Goal: Transaction & Acquisition: Book appointment/travel/reservation

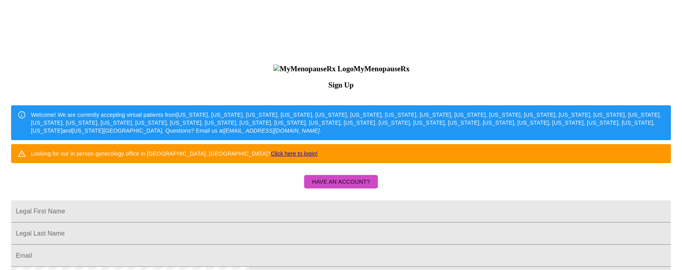
scroll to position [79, 0]
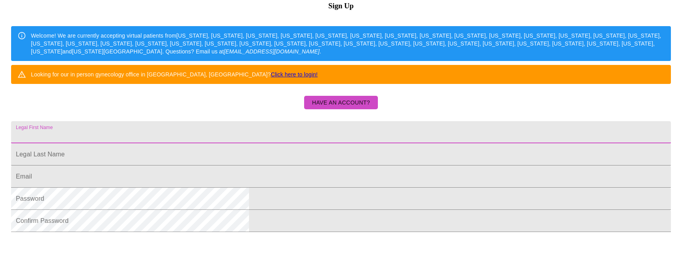
click at [265, 144] on input "Legal First Name" at bounding box center [341, 132] width 660 height 22
type input "[EMAIL_ADDRESS][DOMAIN_NAME]"
click at [271, 166] on input "Legal First Name" at bounding box center [341, 155] width 660 height 22
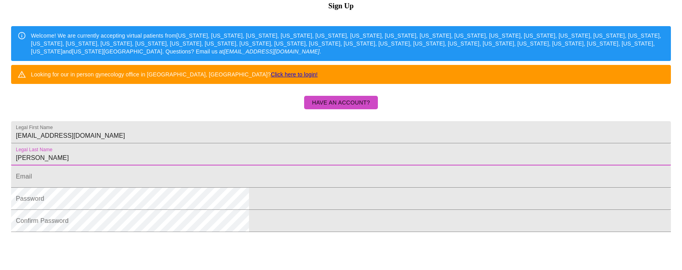
type input "[PERSON_NAME]"
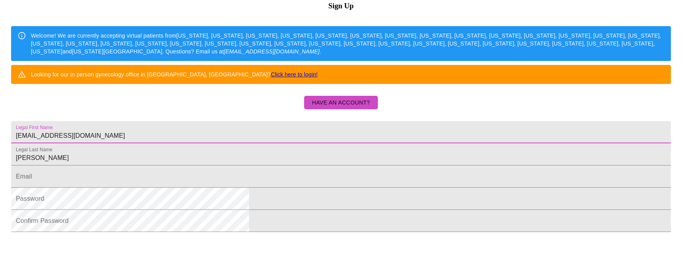
drag, startPoint x: 324, startPoint y: 182, endPoint x: 184, endPoint y: 178, distance: 140.0
click at [184, 178] on div "MyMenopauseRx Sign Up Welcome! We are currently accepting virtual patients from…" at bounding box center [341, 86] width 676 height 324
type input "[PERSON_NAME]"
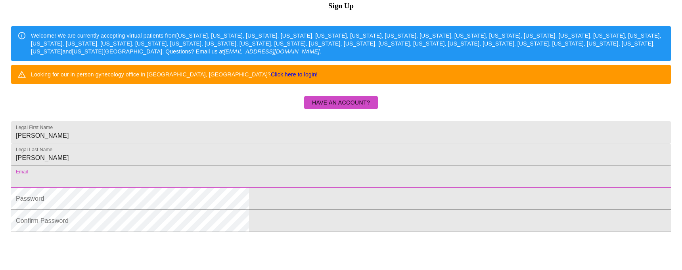
click at [232, 188] on input "Legal First Name" at bounding box center [341, 177] width 660 height 22
type input "[EMAIL_ADDRESS][DOMAIN_NAME]"
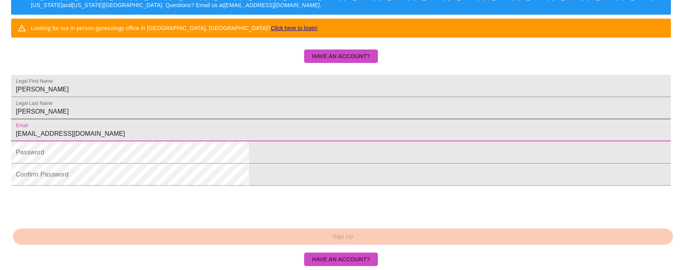
scroll to position [208, 0]
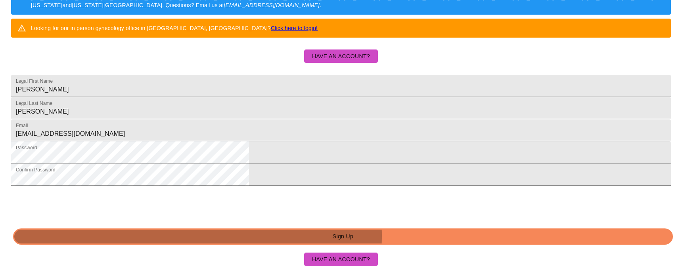
click at [409, 239] on span "Sign Up" at bounding box center [343, 237] width 642 height 10
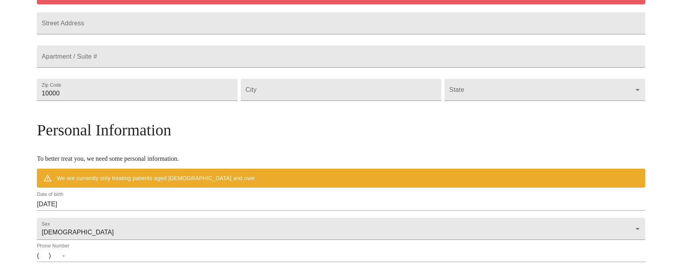
scroll to position [178, 0]
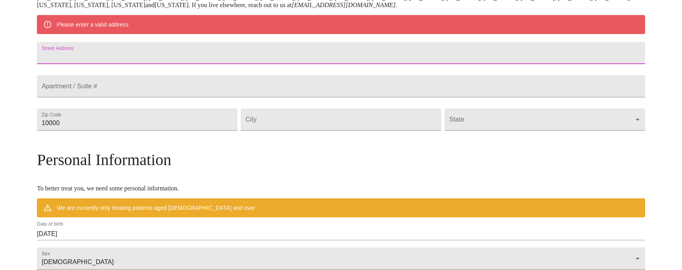
click at [276, 64] on input "Street Address" at bounding box center [341, 53] width 608 height 22
type input "[STREET_ADDRESS][PERSON_NAME]"
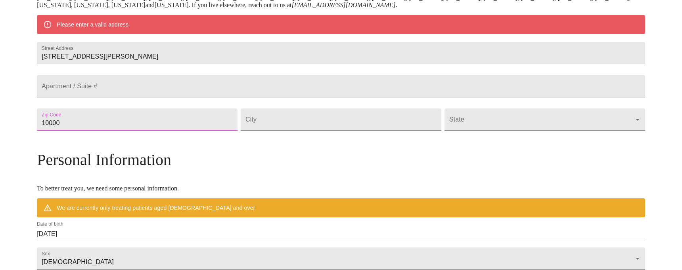
click at [186, 131] on input "10000" at bounding box center [137, 120] width 201 height 22
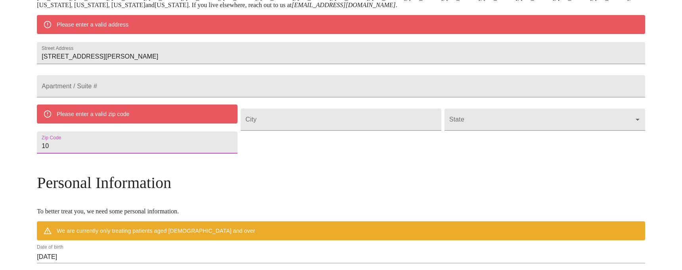
type input "1"
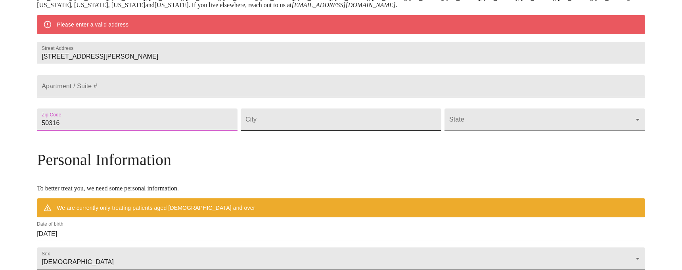
type input "50316"
click at [305, 131] on input "Street Address" at bounding box center [341, 120] width 201 height 22
type input "Des Moines"
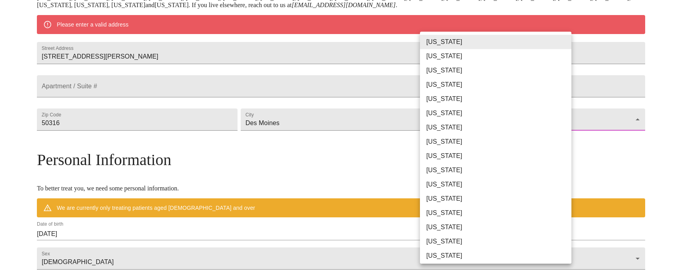
click at [441, 150] on body ". MyMenopauseRx Welcome to MyMenopauseRx Since it's your first time here, you'l…" at bounding box center [344, 134] width 682 height 618
click at [437, 244] on li "[US_STATE]" at bounding box center [498, 242] width 157 height 14
type input "[US_STATE]"
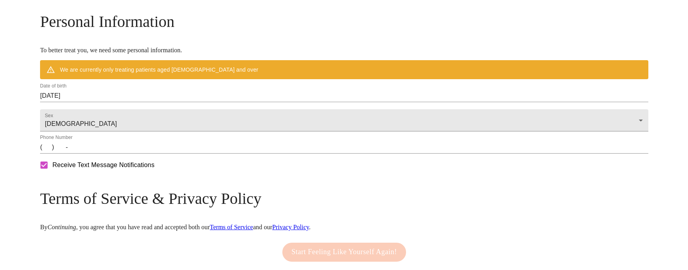
scroll to position [297, 0]
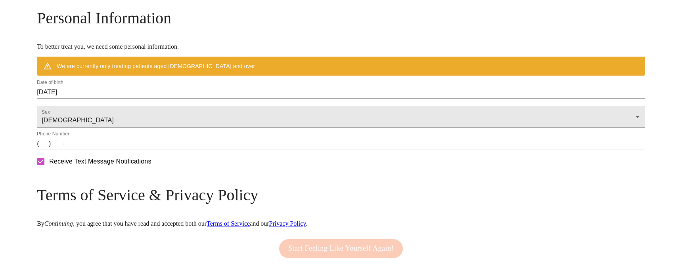
click at [166, 99] on input "[DATE]" at bounding box center [341, 92] width 608 height 13
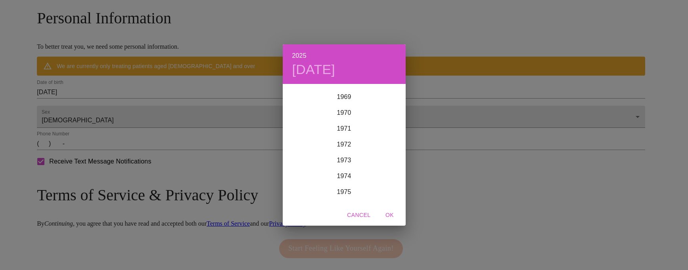
scroll to position [1118, 0]
click at [347, 178] on div "1975" at bounding box center [344, 181] width 123 height 16
click at [168, 183] on div "1975 [DATE] Jan Feb Mar Apr May Jun [DATE] Aug Sep Oct Nov Dec Cancel OK" at bounding box center [344, 135] width 688 height 270
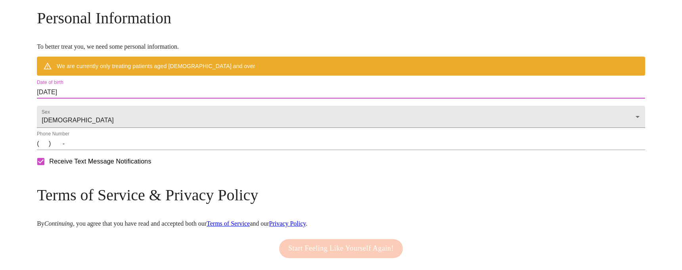
click at [120, 99] on input "[DATE]" at bounding box center [341, 92] width 608 height 13
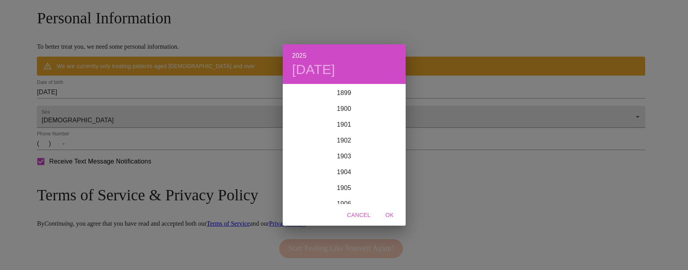
scroll to position [1951, 0]
click at [297, 54] on h6 "2025" at bounding box center [299, 55] width 14 height 11
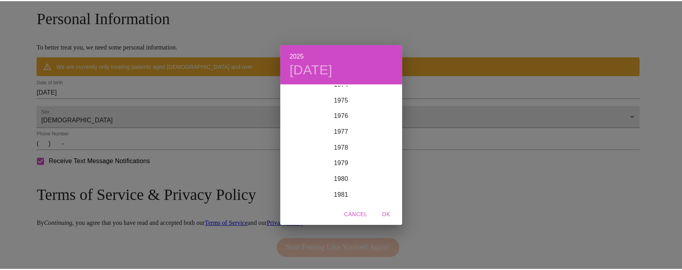
scroll to position [1118, 0]
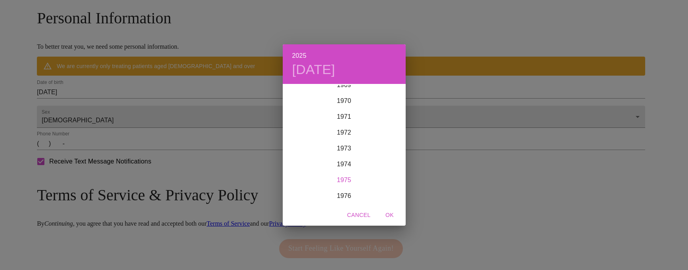
click at [345, 180] on div "1975" at bounding box center [344, 181] width 123 height 16
click at [343, 131] on div "May" at bounding box center [344, 130] width 41 height 30
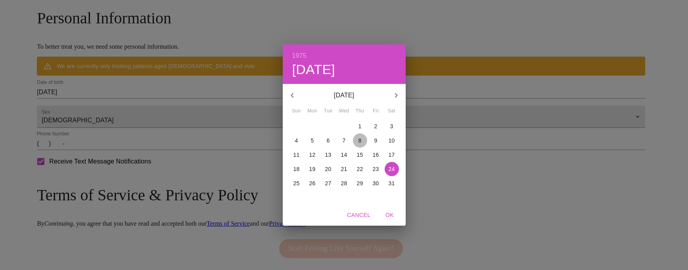
click at [360, 139] on p "8" at bounding box center [360, 141] width 3 height 8
click at [388, 217] on span "OK" at bounding box center [389, 216] width 19 height 10
type input "[DATE]"
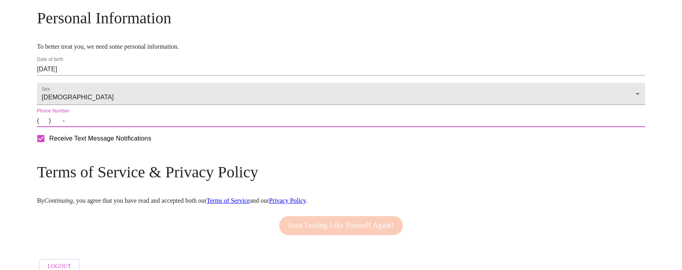
click at [116, 127] on input "(   )    -" at bounding box center [341, 121] width 608 height 13
type input "[PHONE_NUMBER]"
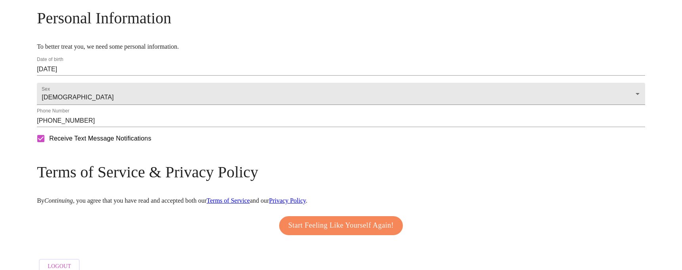
click at [249, 147] on form "Receive Text Message Notifications" at bounding box center [341, 138] width 608 height 17
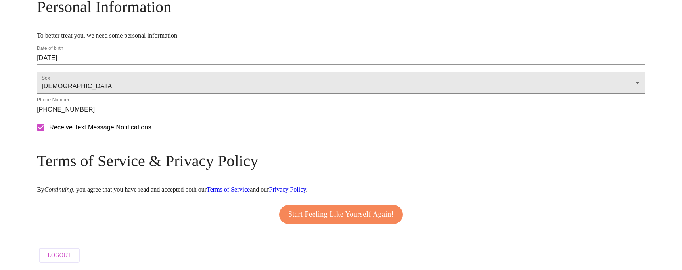
scroll to position [349, 0]
click at [349, 214] on span "Start Feeling Like Yourself Again!" at bounding box center [340, 215] width 105 height 13
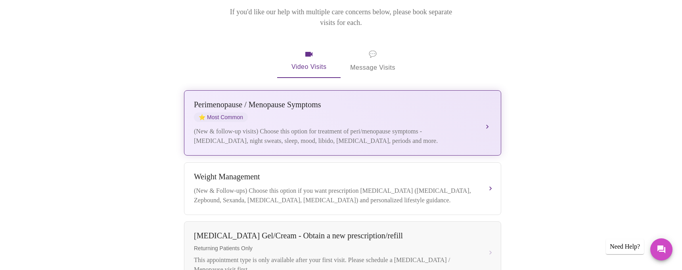
click at [307, 110] on div "[MEDICAL_DATA] / Menopause Symptoms ⭐ Most Common" at bounding box center [335, 111] width 282 height 22
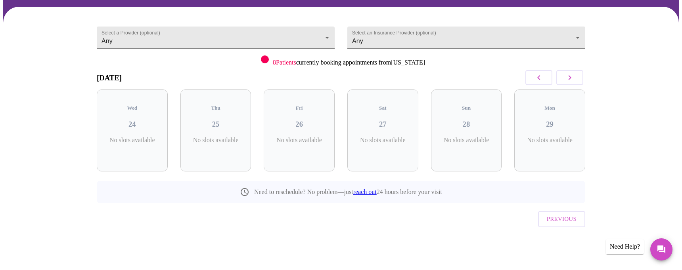
scroll to position [42, 0]
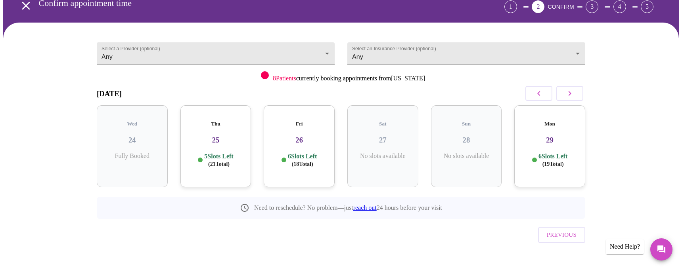
click at [298, 136] on h3 "26" at bounding box center [299, 140] width 58 height 9
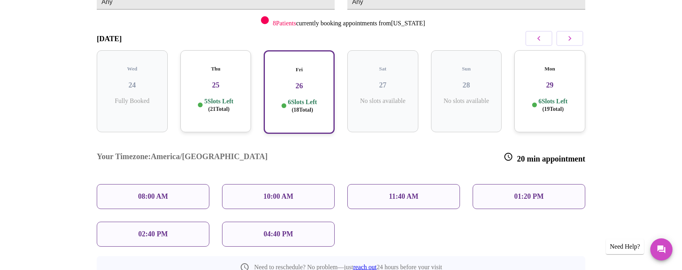
scroll to position [121, 0]
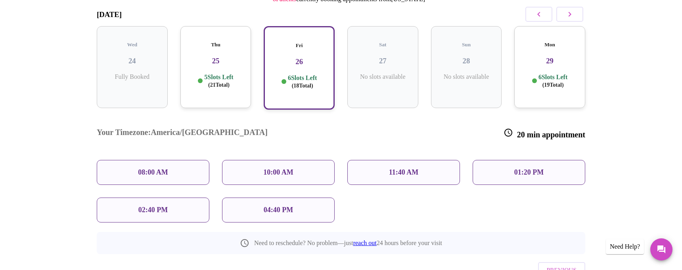
click at [426, 160] on div "11:40 AM" at bounding box center [403, 172] width 113 height 25
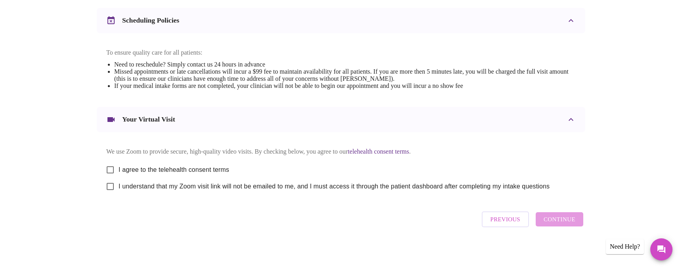
scroll to position [316, 0]
click at [115, 165] on input "I agree to the telehealth consent terms" at bounding box center [110, 170] width 17 height 17
checkbox input "true"
click at [114, 186] on input "I understand that my Zoom visit link will not be emailed to me, and I must acce…" at bounding box center [110, 186] width 17 height 17
checkbox input "true"
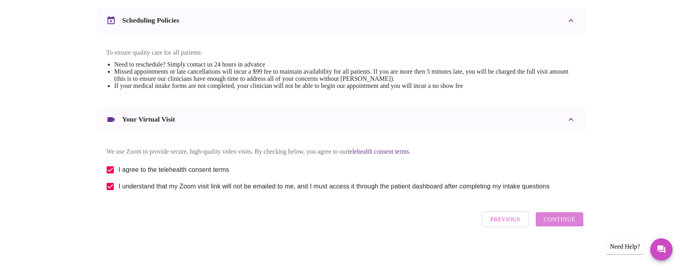
click at [558, 220] on span "Continue" at bounding box center [560, 220] width 32 height 10
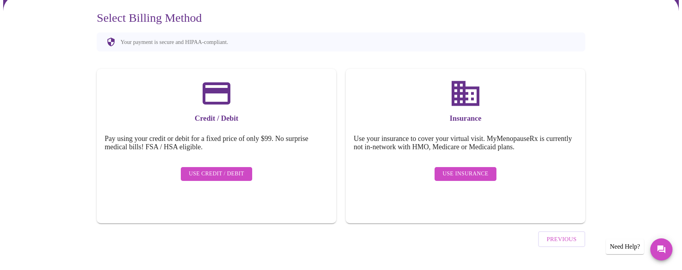
click at [461, 179] on span "Use Insurance" at bounding box center [466, 174] width 46 height 10
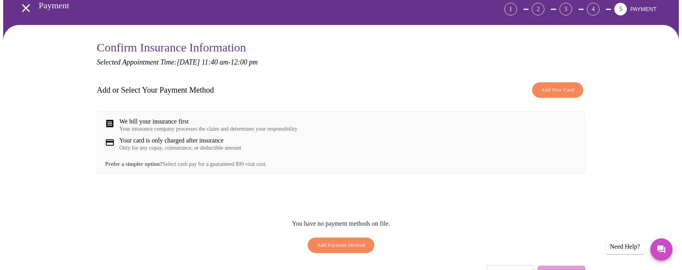
scroll to position [79, 0]
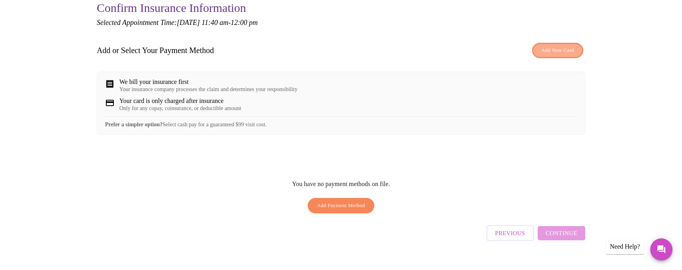
click at [568, 54] on span "Add New Card" at bounding box center [557, 50] width 33 height 9
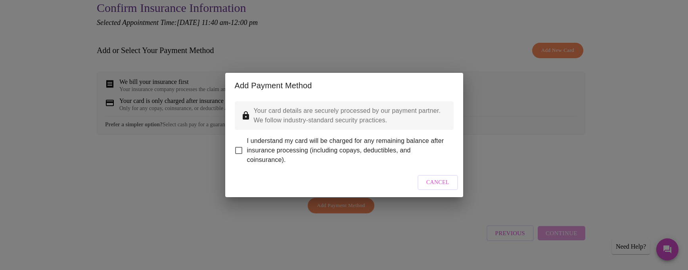
click at [238, 146] on input "I understand my card will be charged for any remaining balance after insurance …" at bounding box center [238, 150] width 17 height 17
checkbox input "true"
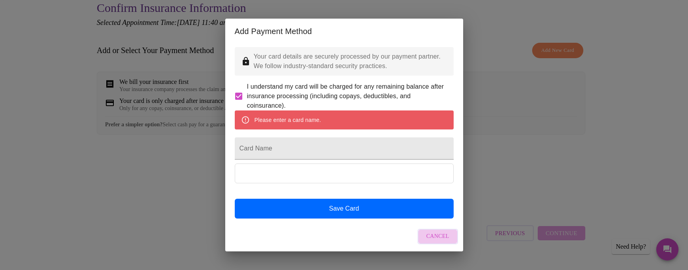
click at [439, 242] on span "Cancel" at bounding box center [437, 237] width 23 height 10
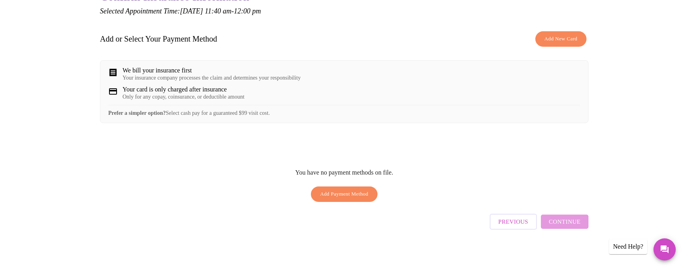
scroll to position [96, 0]
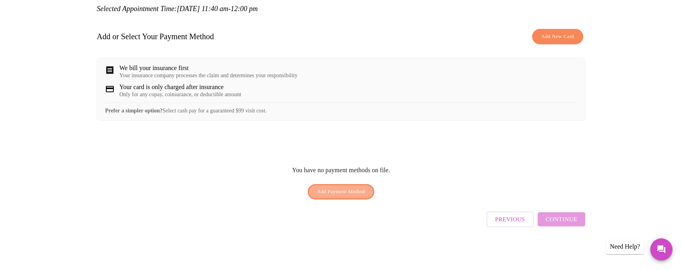
click at [363, 196] on span "Add Payment Method" at bounding box center [341, 192] width 48 height 9
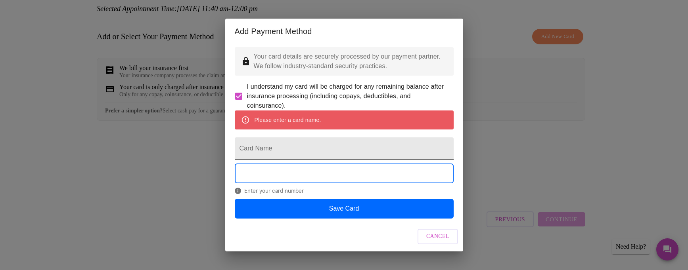
click at [312, 155] on input "Card Name" at bounding box center [344, 149] width 219 height 22
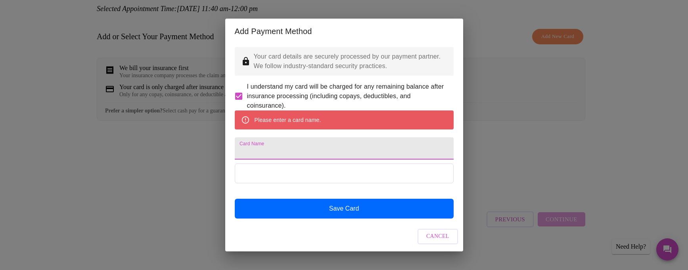
click at [279, 160] on input "Card Name" at bounding box center [344, 149] width 219 height 22
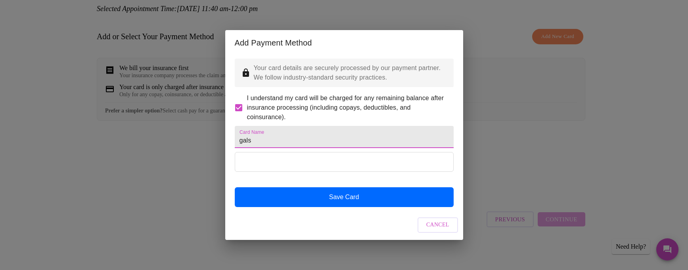
type input "gals"
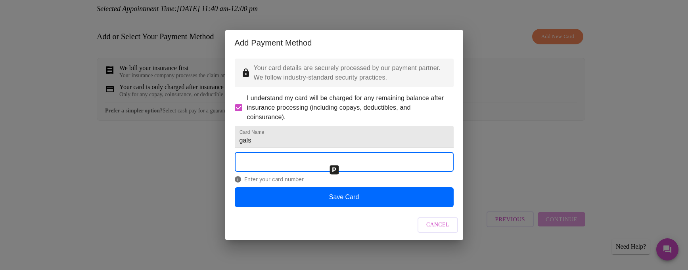
click at [433, 187] on div "Enter your card number" at bounding box center [344, 169] width 219 height 35
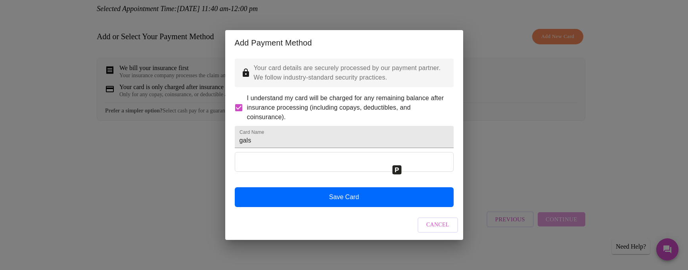
click at [332, 236] on div "Cancel" at bounding box center [344, 226] width 238 height 30
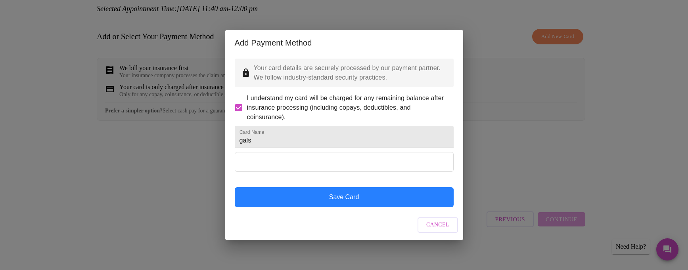
click at [350, 207] on button "Save Card" at bounding box center [344, 198] width 219 height 20
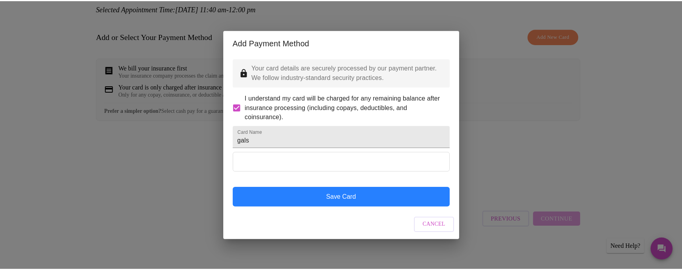
scroll to position [0, 0]
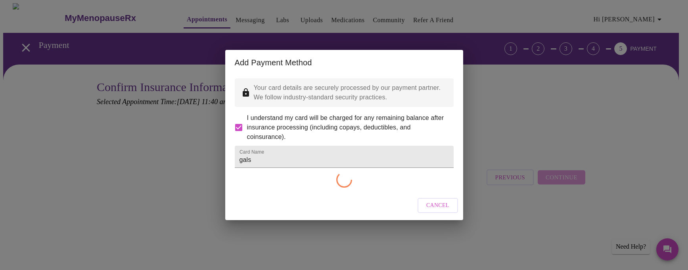
checkbox input "false"
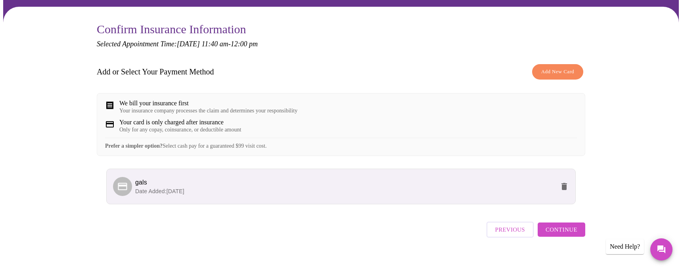
scroll to position [76, 0]
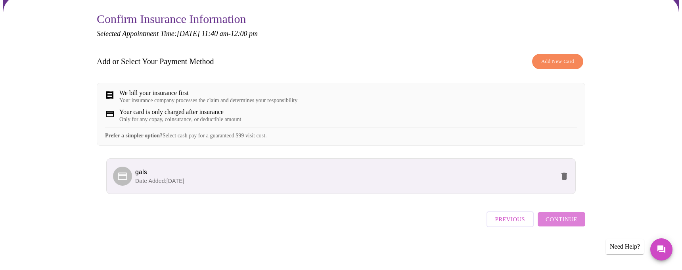
click at [564, 224] on span "Continue" at bounding box center [562, 220] width 32 height 10
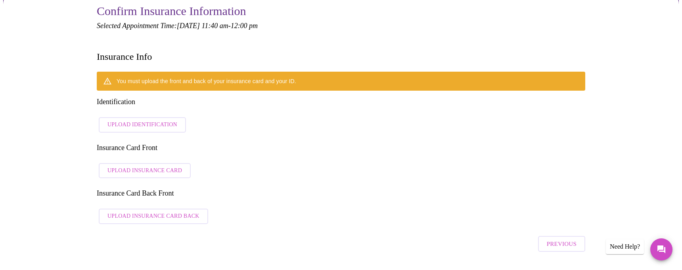
click at [158, 120] on span "Upload Identification" at bounding box center [142, 125] width 70 height 10
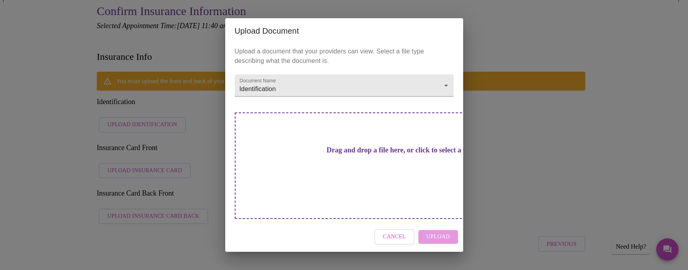
click at [330, 155] on h3 "Drag and drop a file here, or click to select a file" at bounding box center [399, 150] width 219 height 8
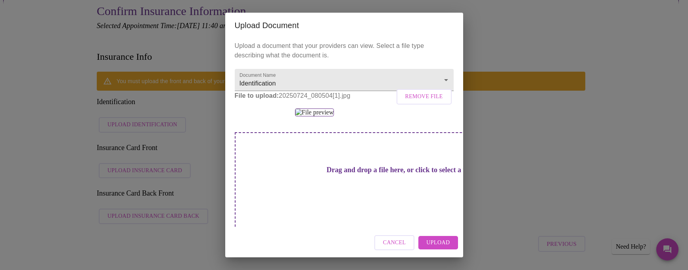
click at [445, 246] on span "Upload" at bounding box center [437, 243] width 23 height 10
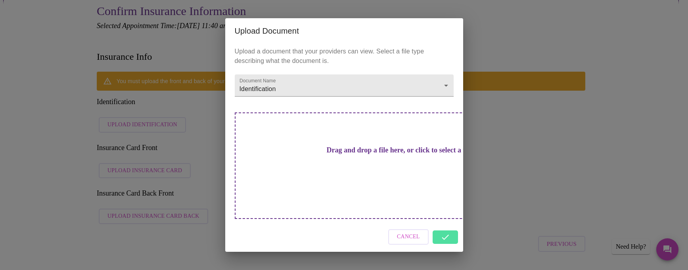
click at [377, 155] on h3 "Drag and drop a file here, or click to select a file" at bounding box center [399, 150] width 219 height 8
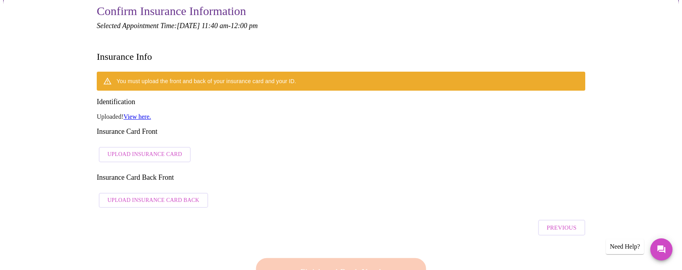
click at [152, 150] on span "Upload Insurance Card" at bounding box center [144, 155] width 75 height 10
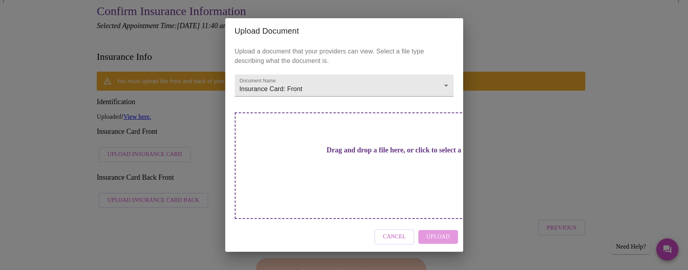
click at [354, 155] on h3 "Drag and drop a file here, or click to select a file" at bounding box center [399, 150] width 219 height 8
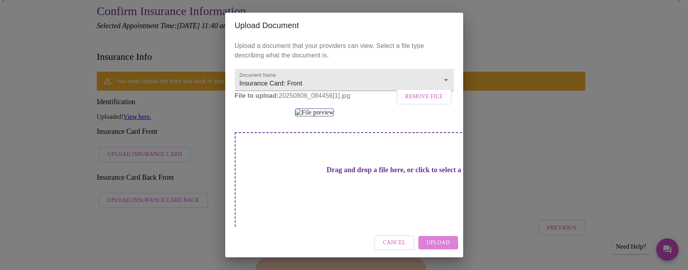
click at [427, 241] on button "Upload" at bounding box center [437, 243] width 39 height 14
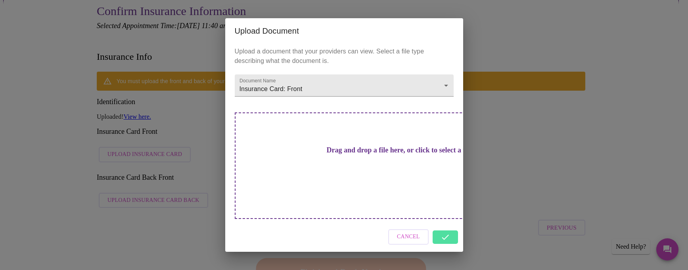
click at [444, 225] on div "Cancel" at bounding box center [344, 237] width 238 height 30
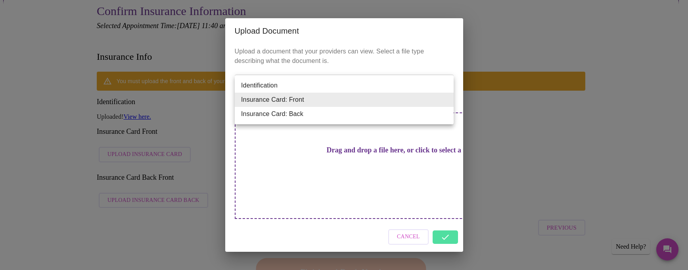
click at [361, 112] on li "Insurance Card: Back" at bounding box center [344, 114] width 219 height 14
type input "Insurance Card: Back"
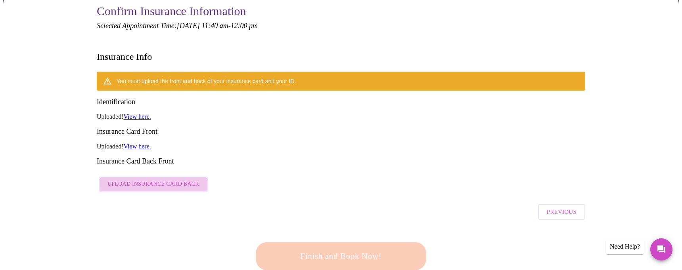
click at [174, 180] on span "Upload Insurance Card Back" at bounding box center [153, 185] width 92 height 10
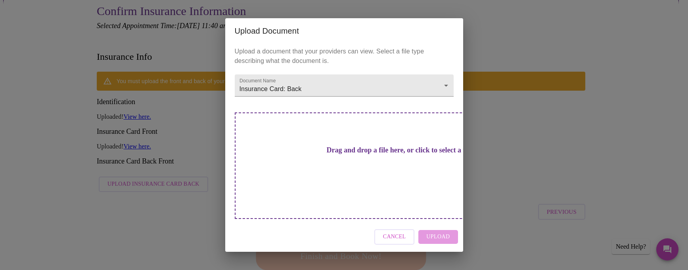
click at [342, 155] on h3 "Drag and drop a file here, or click to select a file" at bounding box center [399, 150] width 219 height 8
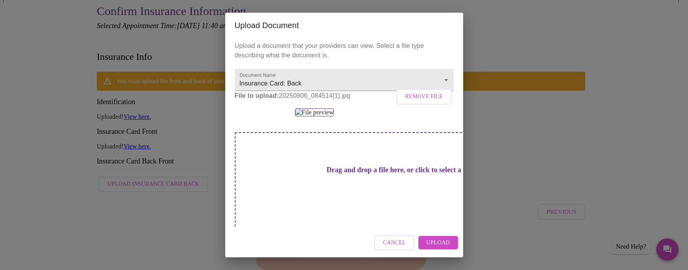
click at [447, 240] on span "Upload" at bounding box center [437, 243] width 23 height 10
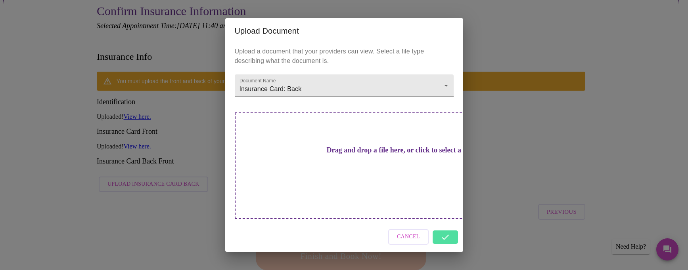
click at [500, 175] on div "Upload Document Upload a document that your providers can view. Select a file t…" at bounding box center [344, 135] width 688 height 270
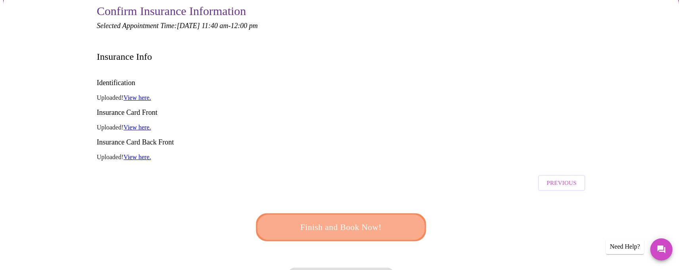
click at [376, 220] on span "Finish and Book Now!" at bounding box center [341, 227] width 147 height 15
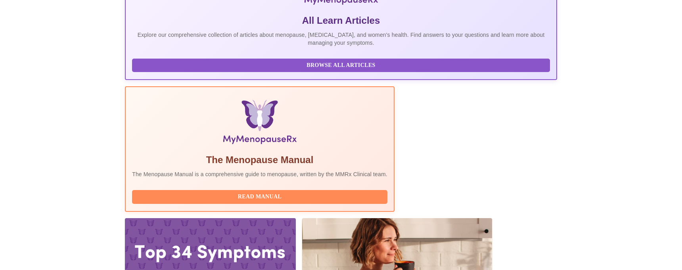
scroll to position [174, 0]
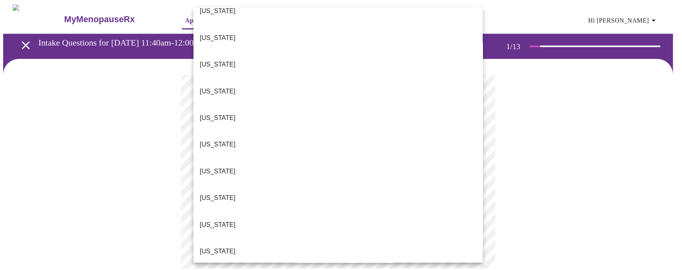
scroll to position [79, 0]
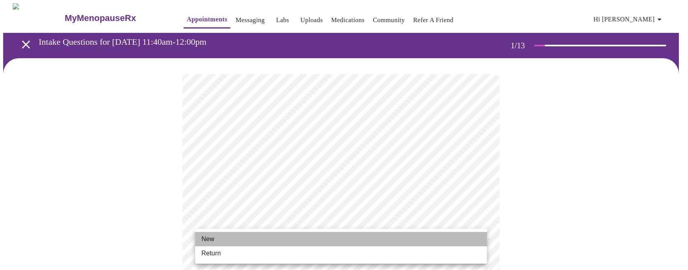
click at [403, 243] on li "New" at bounding box center [341, 239] width 292 height 14
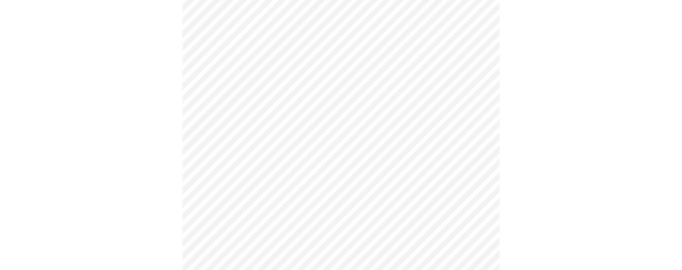
scroll to position [436, 0]
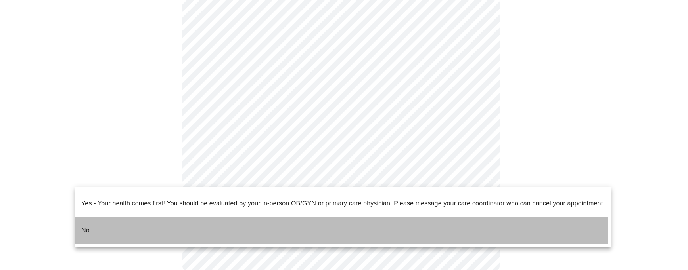
click at [88, 226] on p "No" at bounding box center [85, 231] width 8 height 10
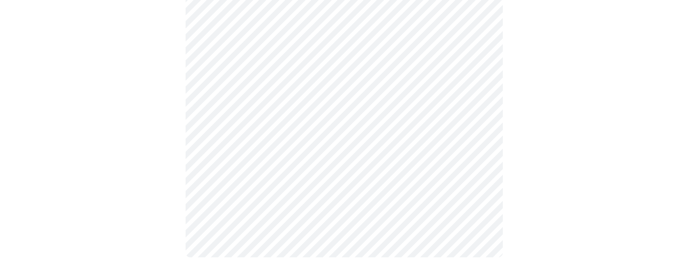
scroll to position [0, 0]
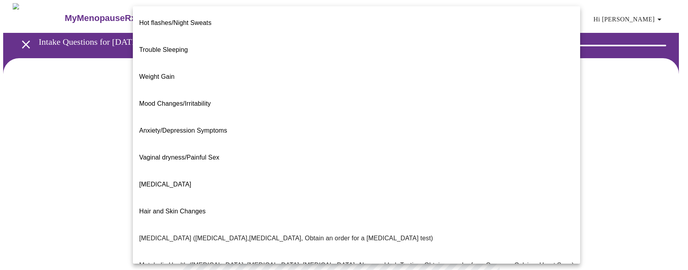
click at [439, 171] on body ". MyMenopauseRx Appointments Messaging Labs Uploads Medications Community Refer…" at bounding box center [344, 245] width 682 height 485
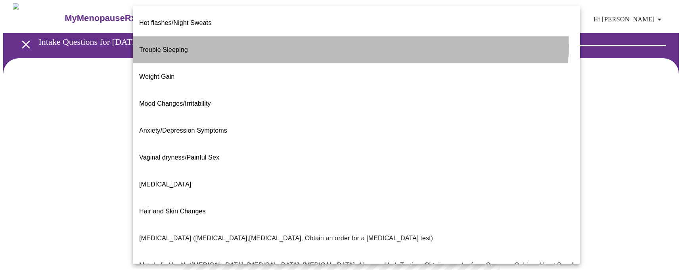
click at [351, 36] on li "Trouble Sleeping" at bounding box center [356, 49] width 447 height 27
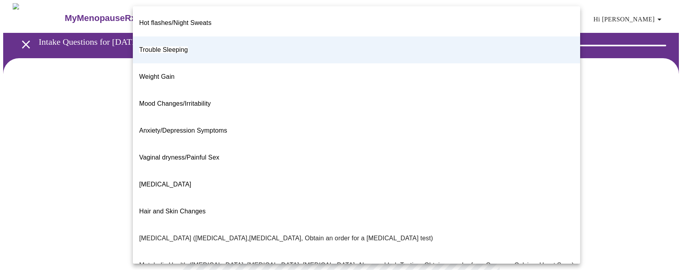
click at [410, 176] on body ". MyMenopauseRx Appointments Messaging Labs Uploads Medications Community Refer…" at bounding box center [344, 243] width 682 height 481
click at [241, 90] on li "Mood Changes/Irritability" at bounding box center [356, 103] width 447 height 27
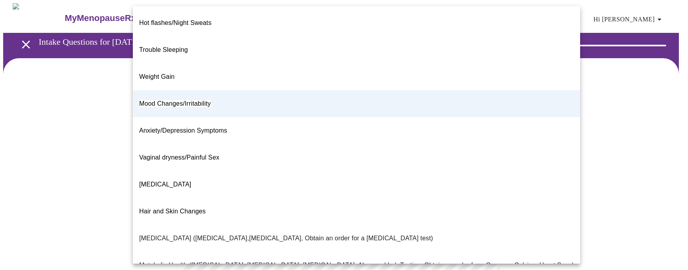
click at [286, 169] on body ". MyMenopauseRx Appointments Messaging Labs Uploads Medications Community Refer…" at bounding box center [344, 243] width 682 height 481
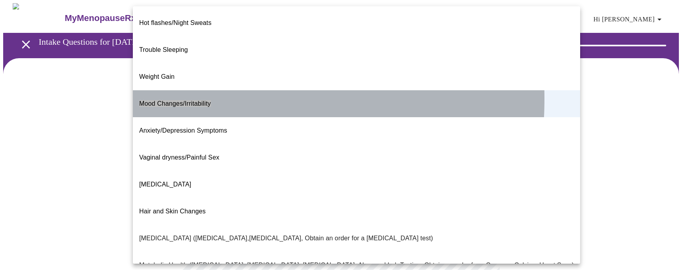
click at [153, 100] on span "Mood Changes/Irritability" at bounding box center [175, 103] width 72 height 7
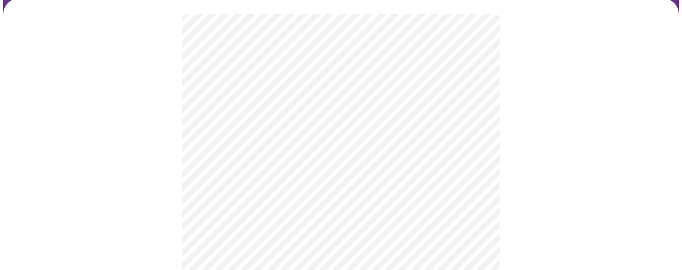
scroll to position [79, 0]
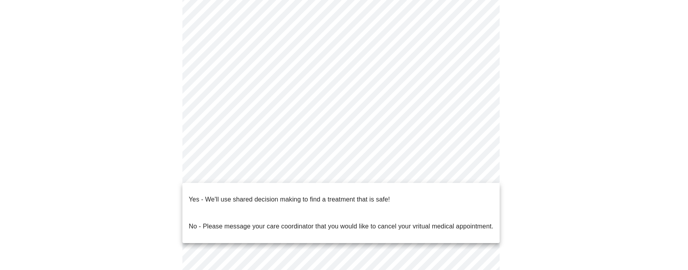
click at [262, 173] on body ". MyMenopauseRx Appointments Messaging Labs Uploads Medications Community Refer…" at bounding box center [344, 164] width 682 height 481
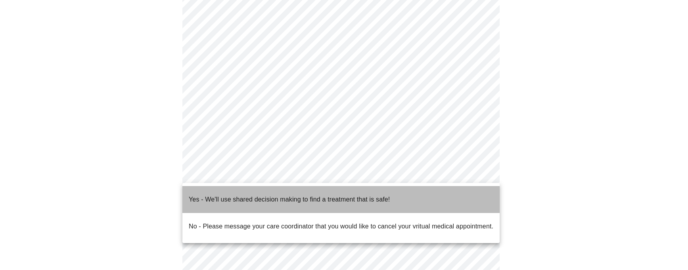
click at [250, 198] on p "Yes - We'll use shared decision making to find a treatment that is safe!" at bounding box center [289, 200] width 201 height 10
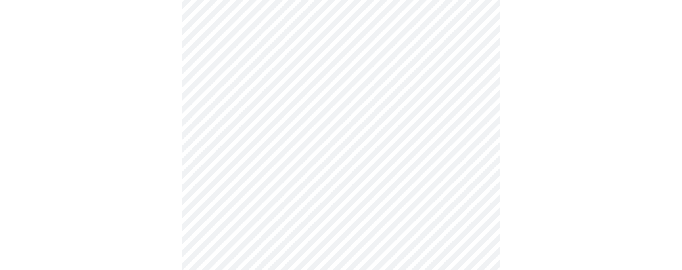
scroll to position [0, 0]
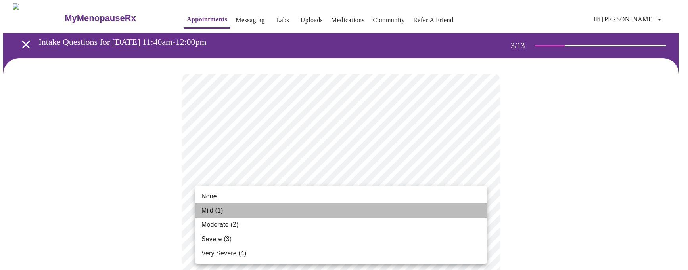
click at [300, 212] on li "Mild (1)" at bounding box center [341, 211] width 292 height 14
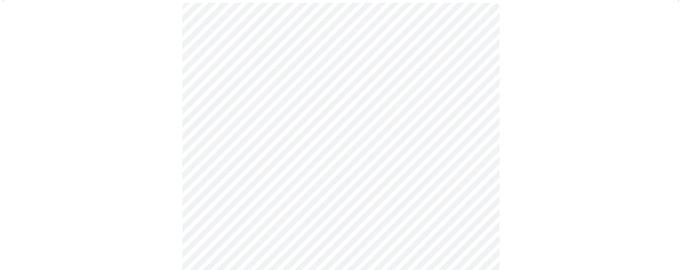
scroll to position [79, 0]
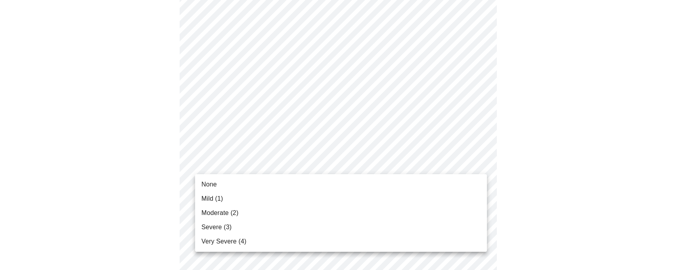
click at [291, 185] on li "None" at bounding box center [341, 185] width 292 height 14
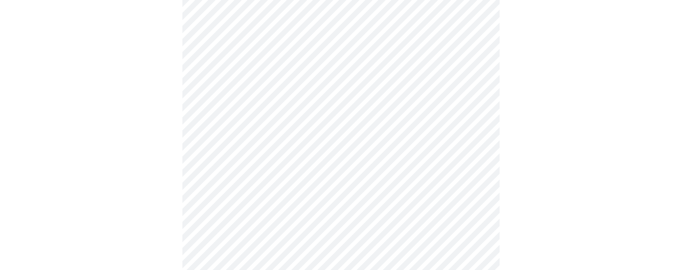
scroll to position [159, 0]
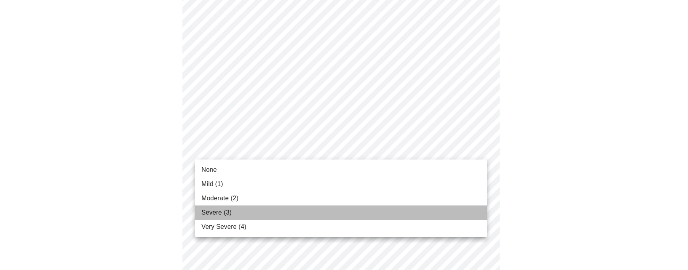
click at [285, 215] on li "Severe (3)" at bounding box center [341, 213] width 292 height 14
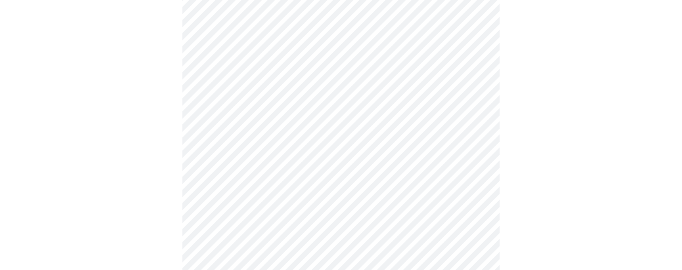
scroll to position [238, 0]
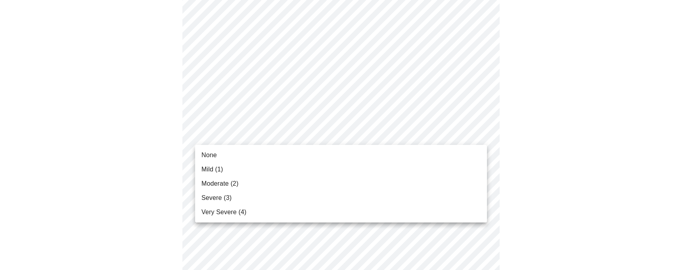
click at [288, 178] on li "Moderate (2)" at bounding box center [341, 184] width 292 height 14
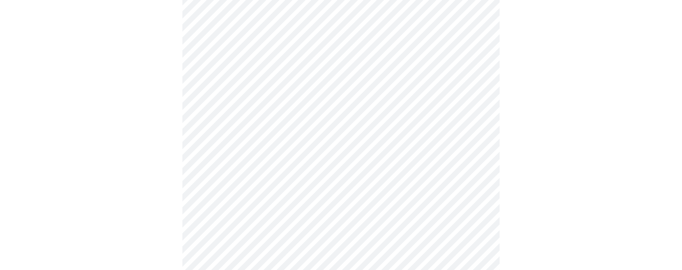
scroll to position [317, 0]
click at [289, 102] on body ". MyMenopauseRx Appointments Messaging Labs Uploads Medications Community Refer…" at bounding box center [344, 200] width 682 height 1028
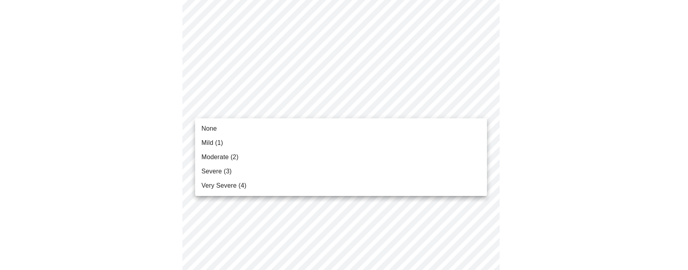
click at [270, 156] on li "Moderate (2)" at bounding box center [341, 157] width 292 height 14
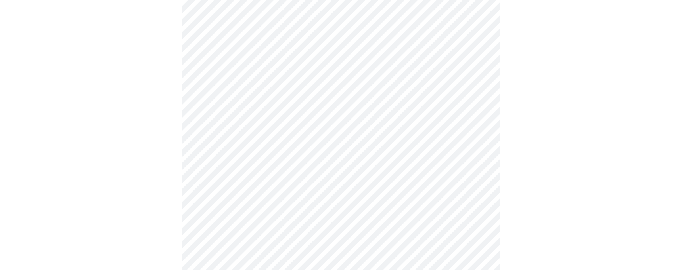
scroll to position [357, 0]
click at [287, 122] on body ". MyMenopauseRx Appointments Messaging Labs Uploads Medications Community Refer…" at bounding box center [341, 155] width 676 height 1018
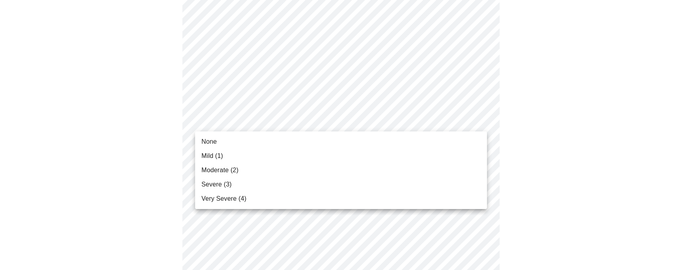
click at [266, 185] on li "Severe (3)" at bounding box center [341, 185] width 292 height 14
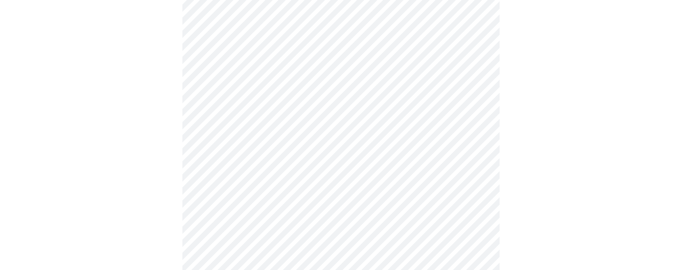
scroll to position [476, 0]
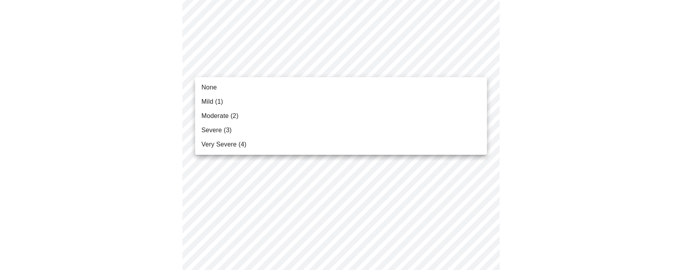
click at [329, 59] on body ". MyMenopauseRx Appointments Messaging Labs Uploads Medications Community Refer…" at bounding box center [344, 31] width 682 height 1008
click at [307, 142] on li "Very Severe (4)" at bounding box center [341, 145] width 292 height 14
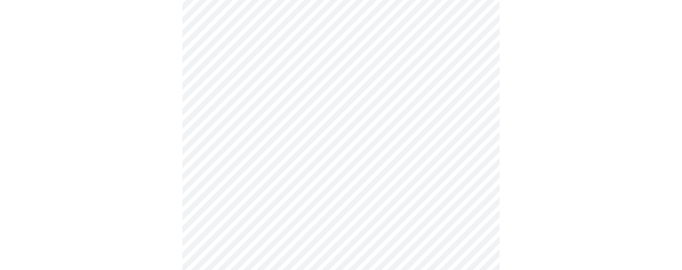
scroll to position [516, 0]
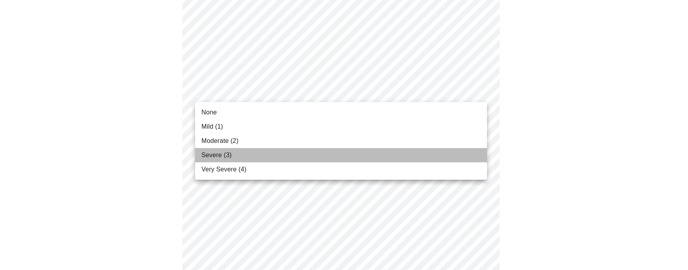
click at [324, 153] on li "Severe (3)" at bounding box center [341, 155] width 292 height 14
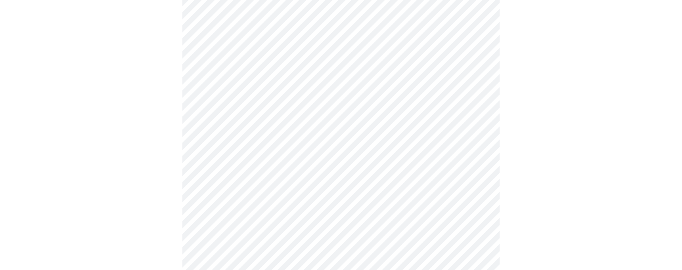
scroll to position [595, 0]
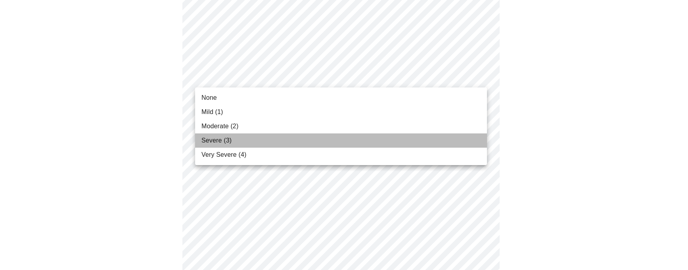
click at [355, 138] on li "Severe (3)" at bounding box center [341, 141] width 292 height 14
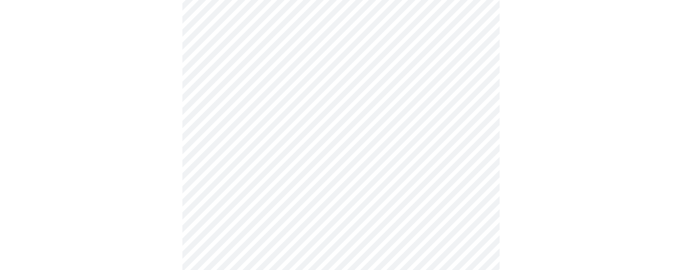
scroll to position [674, 0]
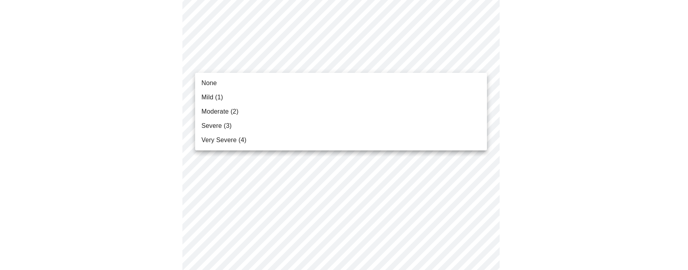
click at [344, 95] on li "Mild (1)" at bounding box center [341, 97] width 292 height 14
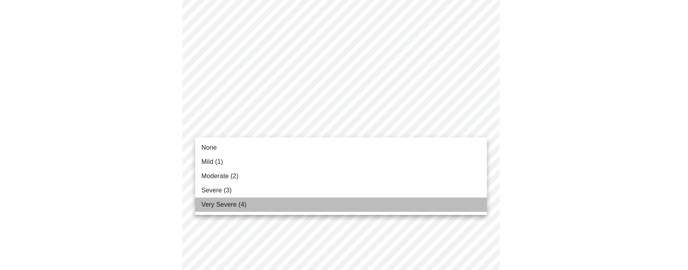
click at [331, 205] on li "Very Severe (4)" at bounding box center [341, 205] width 292 height 14
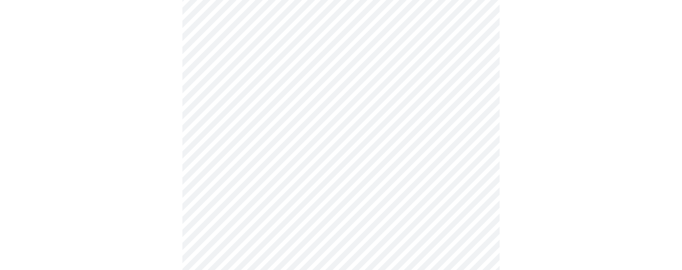
scroll to position [317, 0]
click at [242, 178] on body ". MyMenopauseRx Appointments Messaging Labs Uploads Medications Community Refer…" at bounding box center [344, 81] width 682 height 790
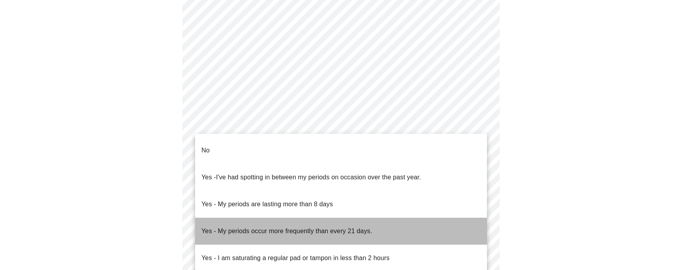
click at [339, 220] on span "Yes - My periods occur more frequently than every 21 days." at bounding box center [286, 231] width 171 height 22
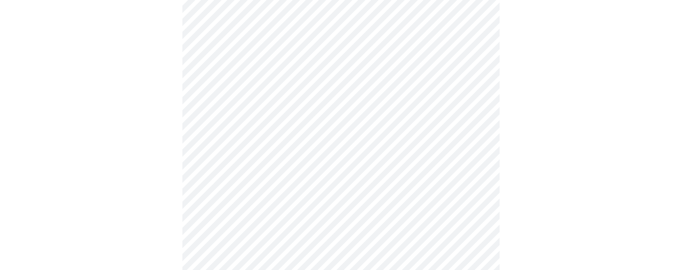
scroll to position [397, 0]
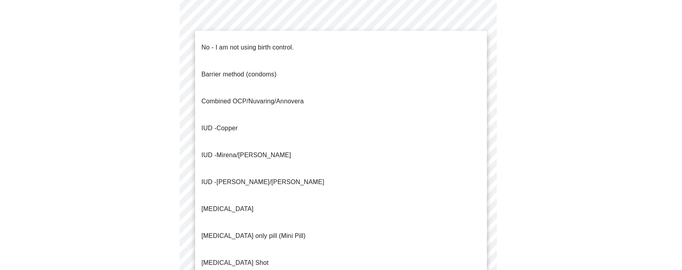
click at [345, 162] on body ". MyMenopauseRx Appointments Messaging Labs Uploads Medications Community Refer…" at bounding box center [341, 0] width 676 height 786
click at [316, 42] on li "No - I am not using birth control." at bounding box center [341, 47] width 292 height 27
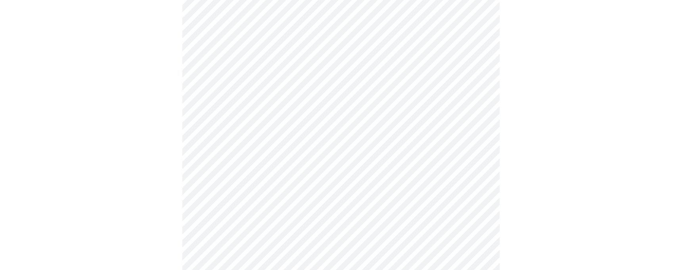
scroll to position [476, 0]
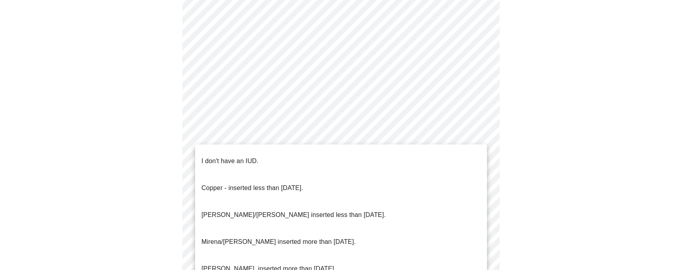
click at [275, 151] on li "I don't have an IUD." at bounding box center [341, 161] width 292 height 27
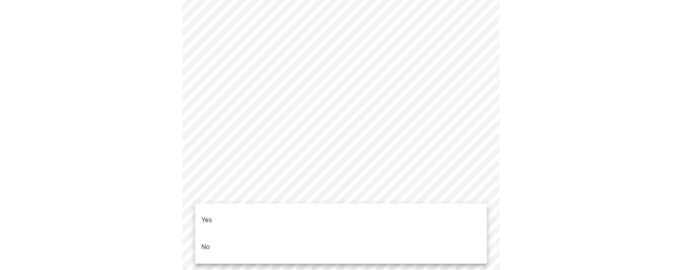
click at [285, 212] on li "Yes" at bounding box center [341, 220] width 292 height 27
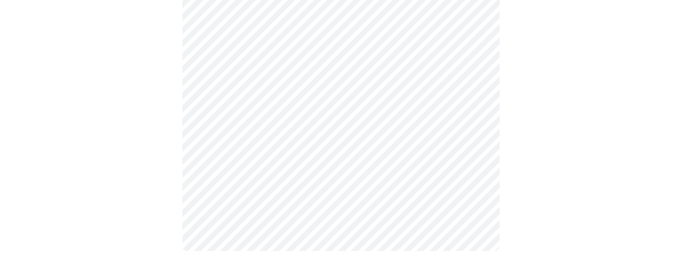
scroll to position [0, 0]
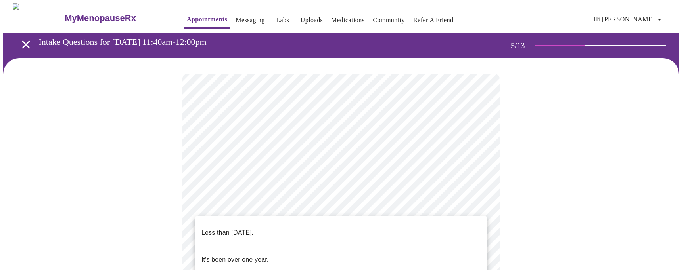
click at [302, 225] on li "Less than [DATE]." at bounding box center [341, 233] width 292 height 27
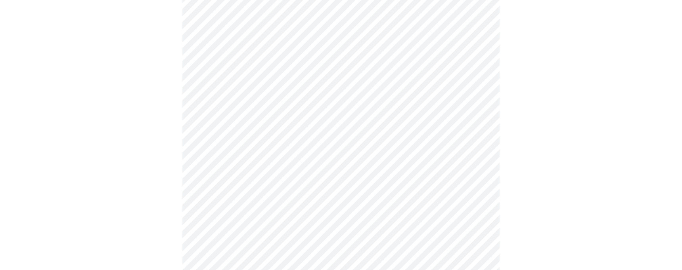
scroll to position [119, 0]
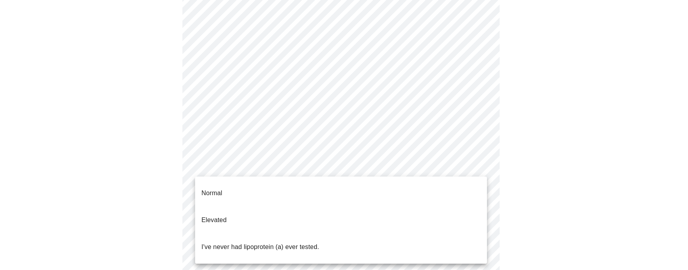
click at [451, 163] on body ". MyMenopauseRx Appointments Messaging Labs Uploads Medications Community Refer…" at bounding box center [344, 208] width 682 height 648
click at [380, 182] on li "Normal" at bounding box center [341, 193] width 292 height 27
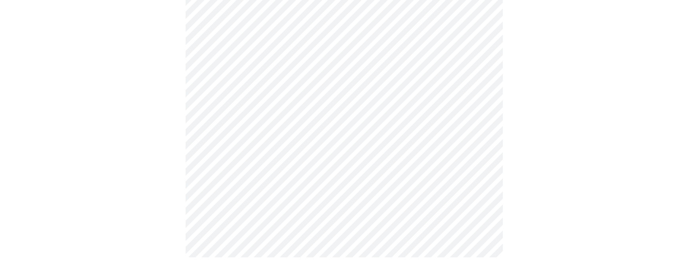
scroll to position [0, 0]
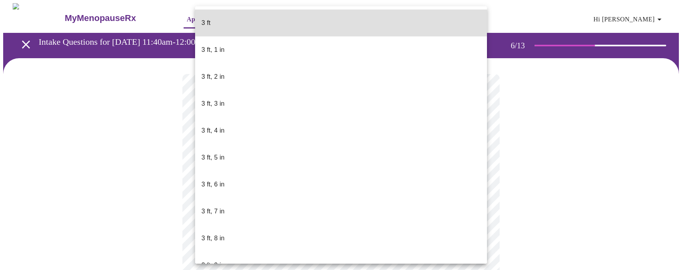
click at [265, 231] on body ". MyMenopauseRx Appointments Messaging Labs Uploads Medications Community Refer…" at bounding box center [344, 217] width 682 height 428
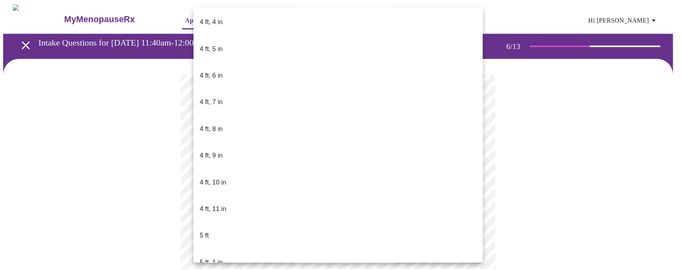
scroll to position [436, 0]
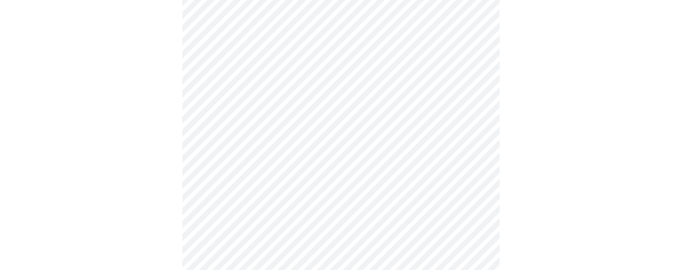
scroll to position [2023, 0]
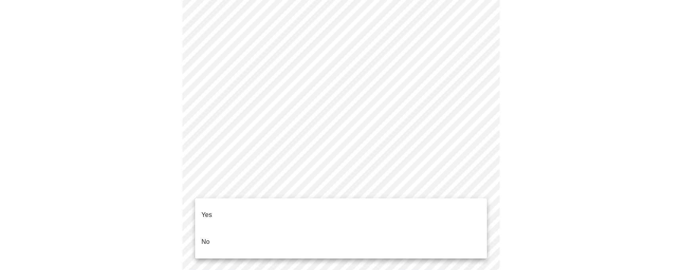
click at [333, 229] on li "No" at bounding box center [341, 242] width 292 height 27
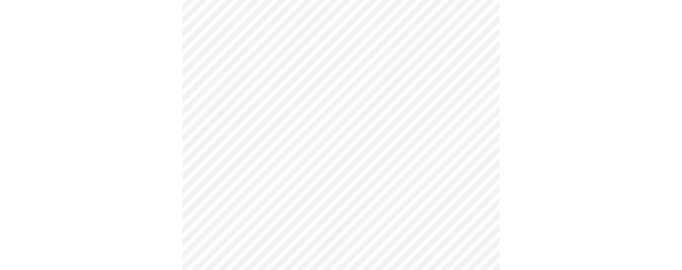
scroll to position [476, 0]
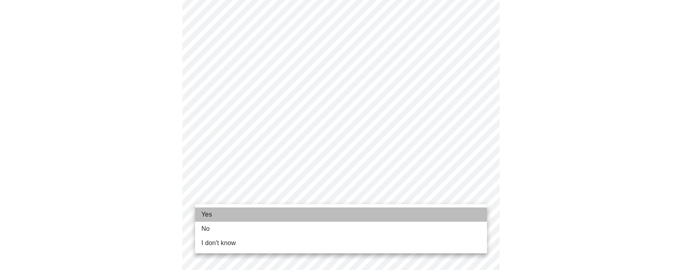
click at [219, 214] on li "Yes" at bounding box center [341, 215] width 292 height 14
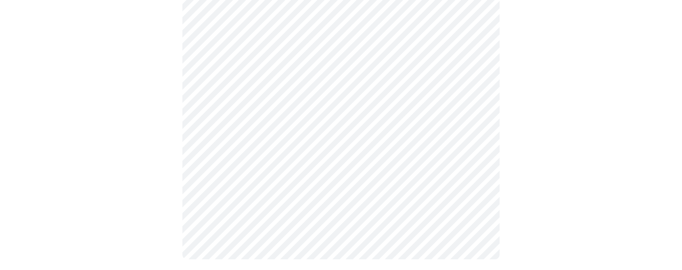
scroll to position [0, 0]
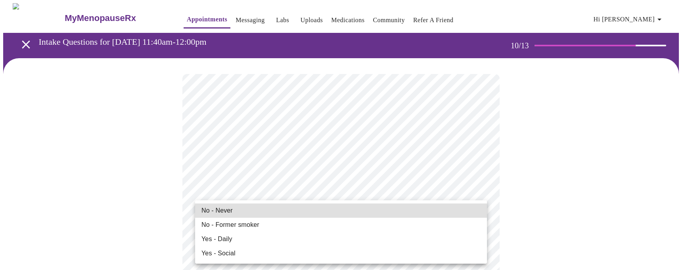
click at [246, 232] on li "No - Former smoker" at bounding box center [341, 225] width 292 height 14
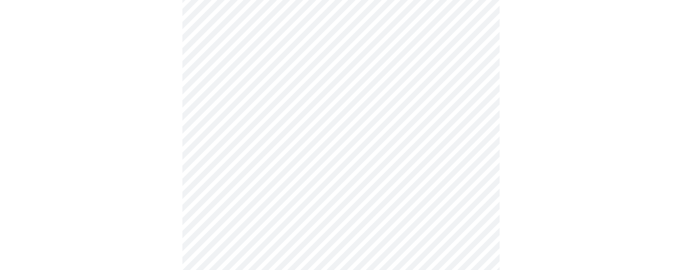
scroll to position [635, 0]
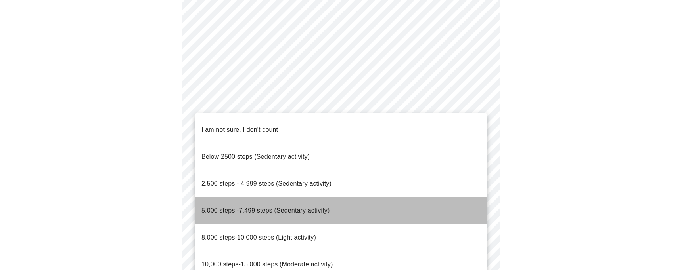
click at [248, 207] on span "5,000 steps -7,499 steps (Sedentary activity)" at bounding box center [265, 210] width 128 height 7
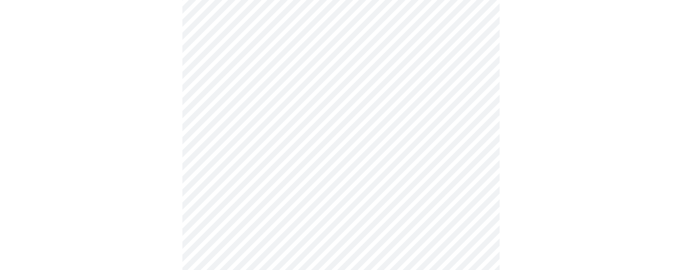
scroll to position [714, 0]
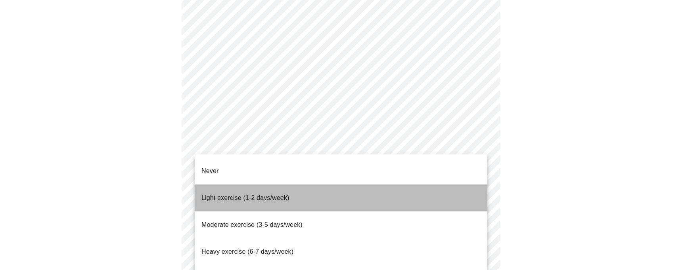
click at [245, 194] on p "Light exercise (1-2 days/week)" at bounding box center [245, 199] width 88 height 10
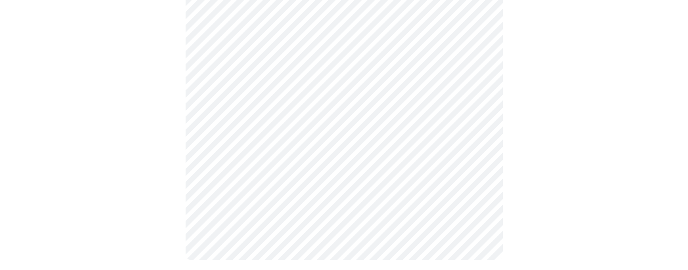
scroll to position [773, 0]
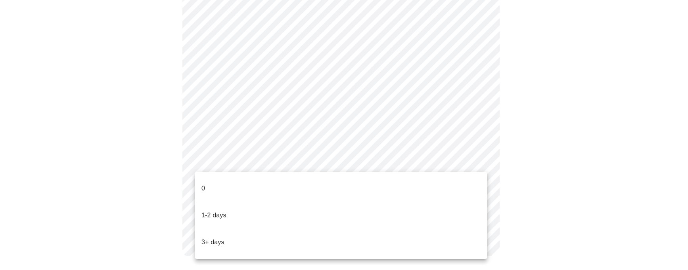
click at [212, 182] on li "0" at bounding box center [341, 188] width 292 height 27
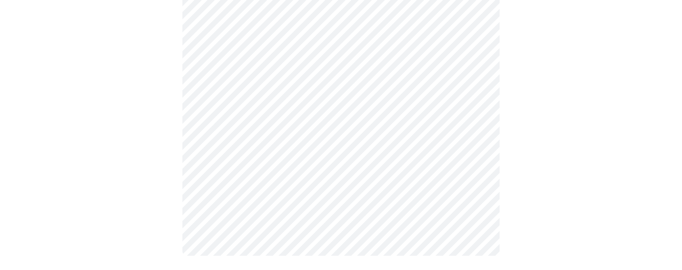
scroll to position [0, 0]
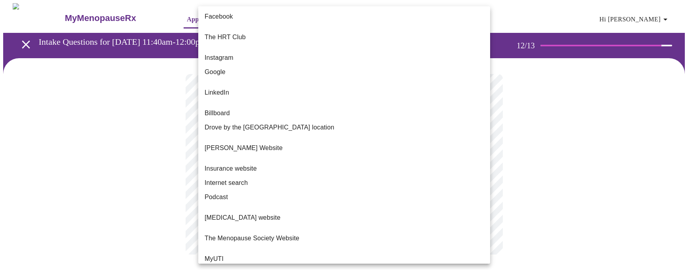
click at [410, 174] on body ". MyMenopauseRx Appointments Messaging Labs Uploads Medications Community Refer…" at bounding box center [344, 137] width 682 height 268
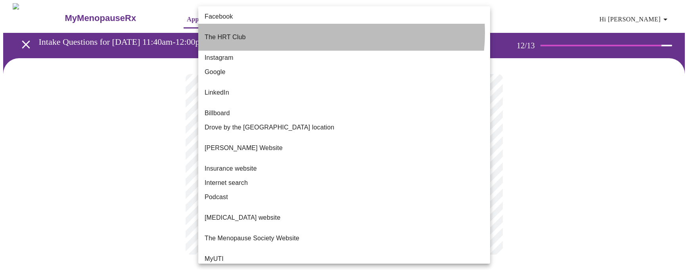
click at [316, 33] on li "The HRT Club" at bounding box center [344, 37] width 292 height 27
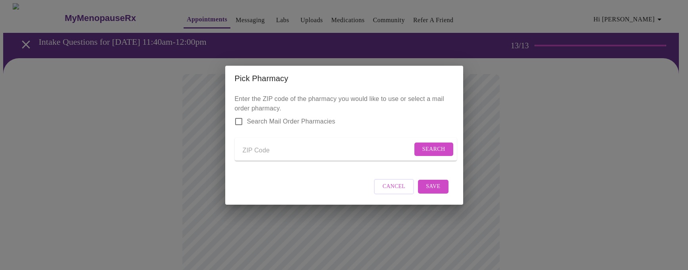
click at [238, 119] on input "Search Mail Order Pharmacies" at bounding box center [238, 121] width 17 height 17
checkbox input "true"
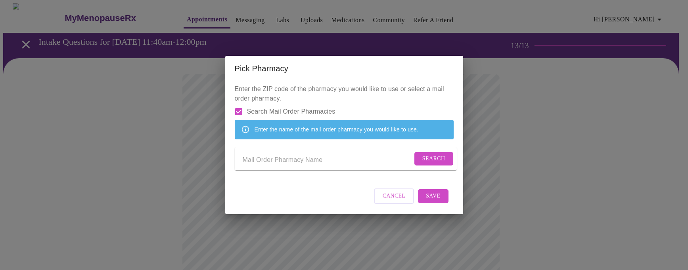
click at [255, 164] on input "Send a message to your care team" at bounding box center [328, 160] width 170 height 13
type input "the hrt club"
click at [424, 159] on span "Search" at bounding box center [433, 159] width 23 height 10
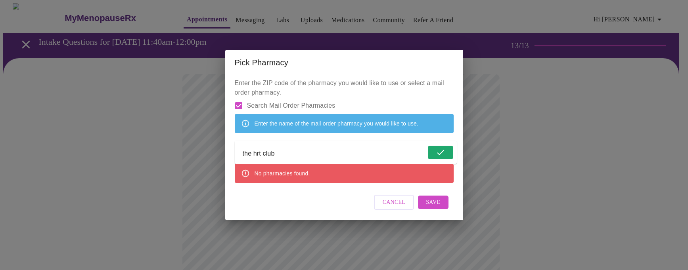
click at [396, 208] on span "Cancel" at bounding box center [394, 203] width 23 height 10
drag, startPoint x: 253, startPoint y: 155, endPoint x: 229, endPoint y: 153, distance: 24.7
click at [229, 153] on div "Enter the ZIP code of the pharmacy you would like to use or select a mail order…" at bounding box center [344, 148] width 238 height 146
type input "hrt club"
click at [438, 156] on span "Search" at bounding box center [433, 153] width 23 height 10
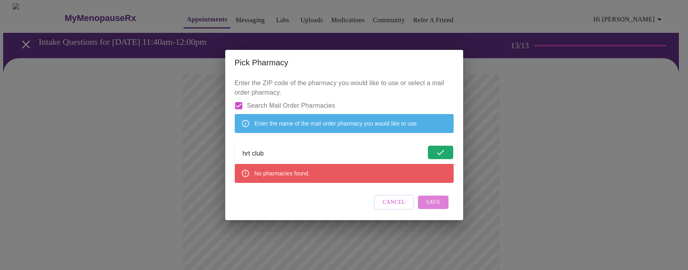
click at [439, 208] on span "Save" at bounding box center [433, 203] width 14 height 10
click at [301, 159] on input "hrt club" at bounding box center [328, 154] width 170 height 13
click at [424, 155] on span "Search" at bounding box center [433, 153] width 23 height 10
click at [311, 151] on input "hrt club" at bounding box center [328, 154] width 170 height 13
drag, startPoint x: 304, startPoint y: 154, endPoint x: 214, endPoint y: 150, distance: 90.1
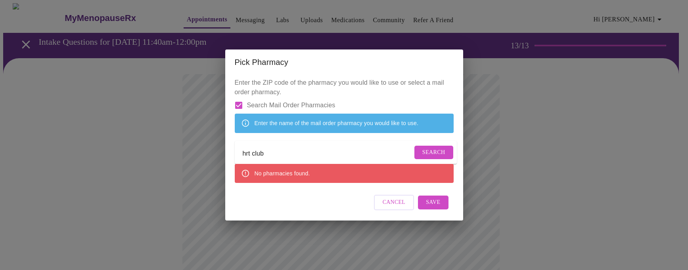
click at [214, 150] on div "Pick Pharmacy Enter the ZIP code of the pharmacy you would like to use or selec…" at bounding box center [344, 135] width 688 height 270
click at [429, 153] on span "Search" at bounding box center [433, 153] width 23 height 10
click at [238, 97] on input "Search Mail Order Pharmacies" at bounding box center [238, 105] width 17 height 17
checkbox input "false"
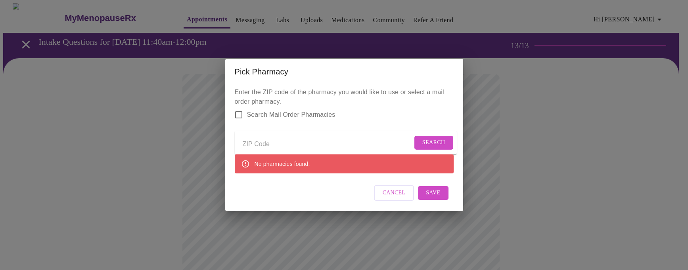
click at [255, 141] on input "Send a message to your care team" at bounding box center [328, 144] width 170 height 13
type input "50316"
click at [435, 140] on span "Search" at bounding box center [433, 143] width 23 height 10
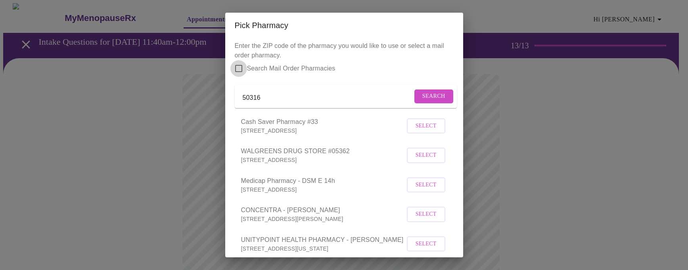
click at [241, 68] on input "Search Mail Order Pharmacies" at bounding box center [238, 68] width 17 height 17
checkbox input "true"
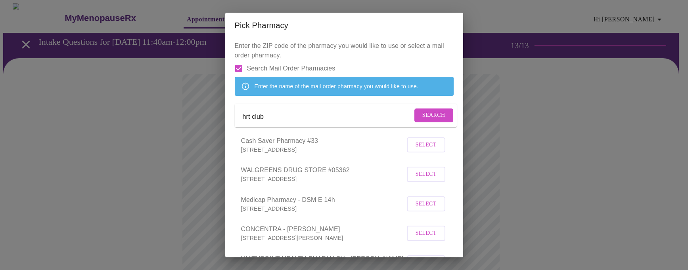
drag, startPoint x: 273, startPoint y: 125, endPoint x: 220, endPoint y: 124, distance: 53.2
click at [220, 124] on div "Pick Pharmacy Enter the ZIP code of the pharmacy you would like to use or selec…" at bounding box center [344, 135] width 688 height 270
click at [424, 121] on span "Search" at bounding box center [433, 116] width 23 height 10
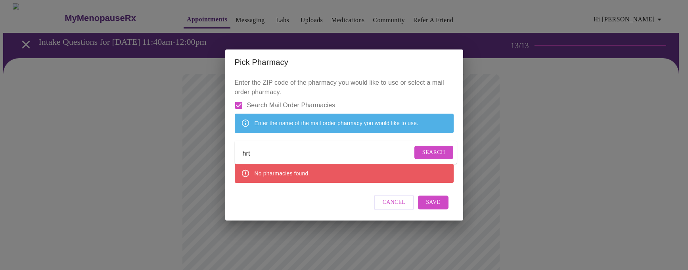
drag, startPoint x: 260, startPoint y: 151, endPoint x: 224, endPoint y: 156, distance: 36.4
click at [224, 156] on div "Pick Pharmacy Enter the ZIP code of the pharmacy you would like to use or selec…" at bounding box center [344, 135] width 688 height 270
paste input "Transition Pharmacy Services"
type input "Transition Pharmacy Services"
click at [426, 155] on span "Search" at bounding box center [433, 153] width 23 height 10
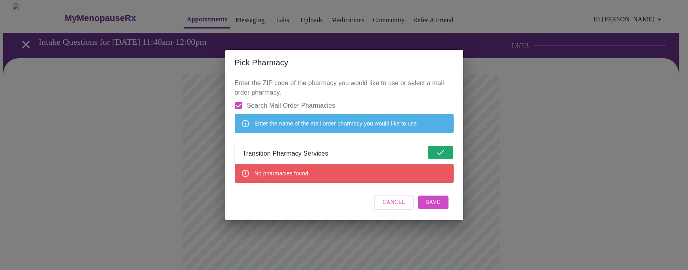
click at [341, 154] on input "Transition Pharmacy Services" at bounding box center [334, 154] width 183 height 13
drag, startPoint x: 341, startPoint y: 154, endPoint x: 215, endPoint y: 155, distance: 125.7
click at [215, 155] on div "Pick Pharmacy Enter the ZIP code of the pharmacy you would like to use or selec…" at bounding box center [344, 135] width 688 height 270
click at [259, 157] on input "Send a message to your care team" at bounding box center [328, 154] width 170 height 13
paste input "NPI : [US_HEALTHCARE_NPI]"
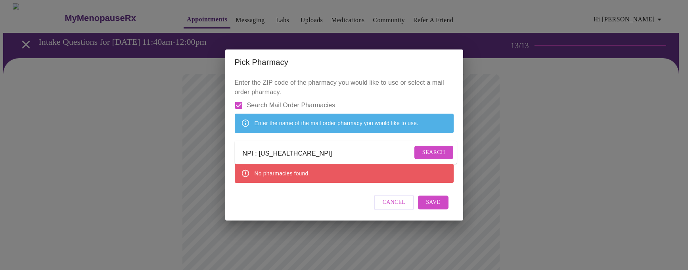
type input "NPI : [US_HEALTHCARE_NPI]"
click at [432, 154] on span "Search" at bounding box center [433, 153] width 23 height 10
click at [282, 104] on label "Search Mail Order Pharmacies" at bounding box center [282, 106] width 105 height 17
click at [247, 104] on input "Search Mail Order Pharmacies" at bounding box center [238, 106] width 17 height 17
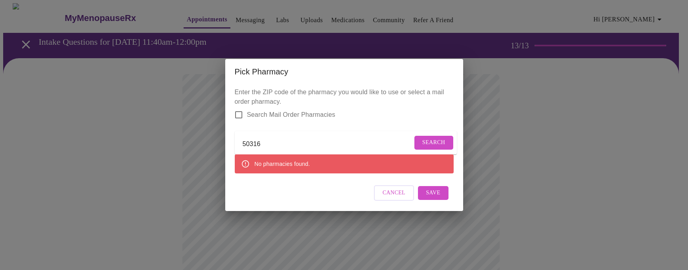
click at [239, 109] on input "Search Mail Order Pharmacies" at bounding box center [238, 115] width 17 height 17
checkbox input "true"
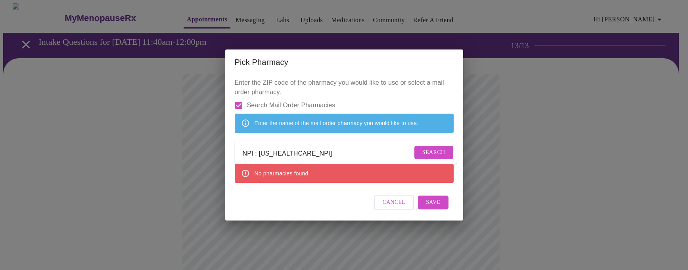
click at [299, 154] on input "NPI : [US_HEALTHCARE_NPI]" at bounding box center [328, 154] width 170 height 13
drag, startPoint x: 314, startPoint y: 156, endPoint x: 191, endPoint y: 152, distance: 123.8
click at [190, 154] on div "Pick Pharmacy Enter the ZIP code of the pharmacy you would like to use or selec…" at bounding box center [344, 135] width 688 height 270
type input "amazon"
click at [433, 156] on span "Search" at bounding box center [433, 153] width 23 height 10
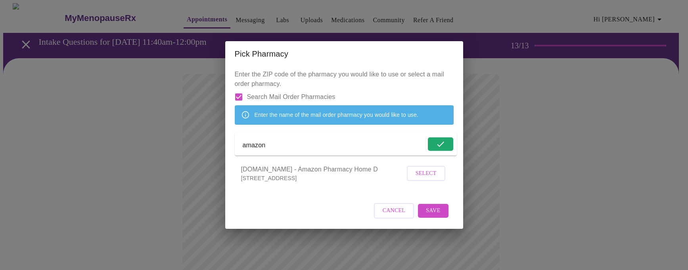
click at [431, 179] on span "Select" at bounding box center [426, 174] width 21 height 10
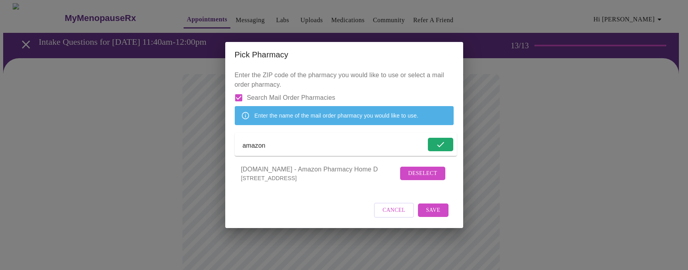
click at [434, 216] on span "Save" at bounding box center [433, 211] width 14 height 10
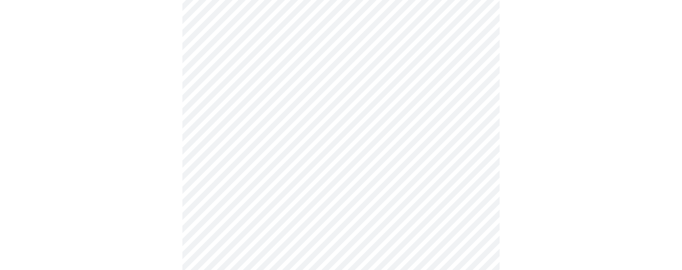
scroll to position [40, 0]
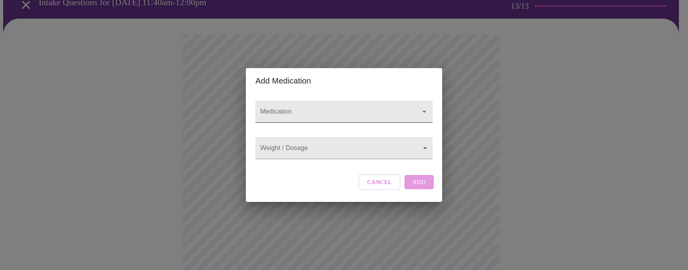
click at [389, 101] on div at bounding box center [343, 112] width 177 height 22
click at [380, 151] on body ". MyMenopauseRx Appointments Messaging Labs Uploads Medications Community Refer…" at bounding box center [344, 262] width 682 height 597
click at [377, 192] on div at bounding box center [344, 135] width 688 height 270
click at [377, 188] on span "Cancel" at bounding box center [379, 182] width 25 height 10
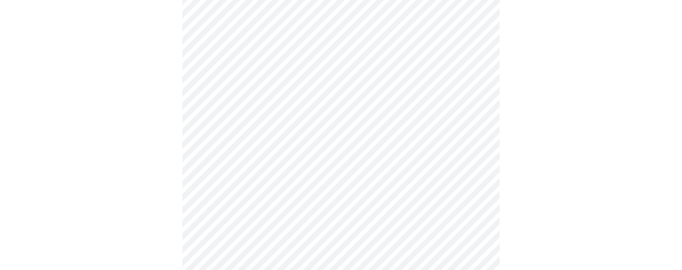
scroll to position [238, 0]
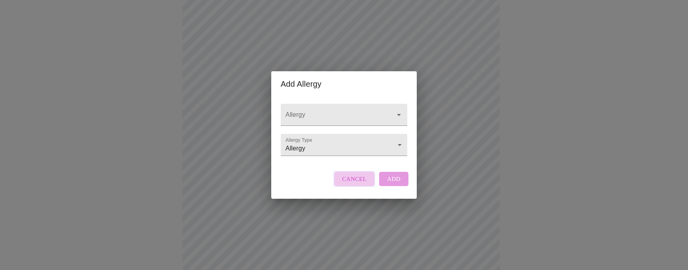
click at [362, 184] on span "Cancel" at bounding box center [354, 179] width 25 height 10
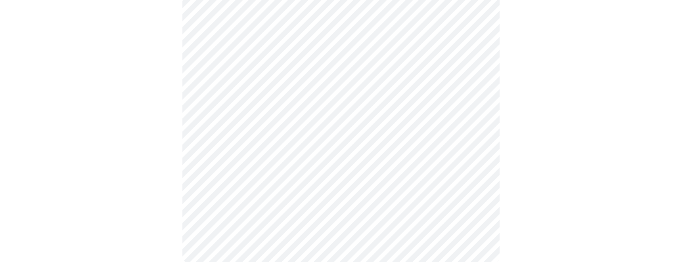
scroll to position [328, 0]
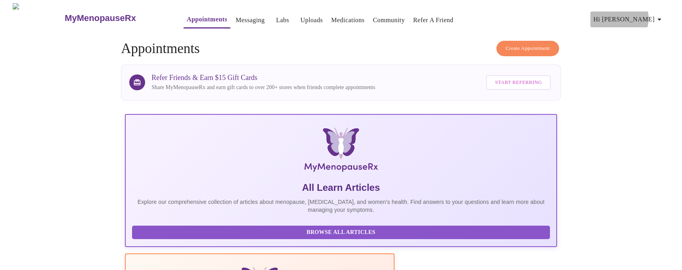
click at [650, 16] on span "Hi [PERSON_NAME]" at bounding box center [629, 19] width 71 height 11
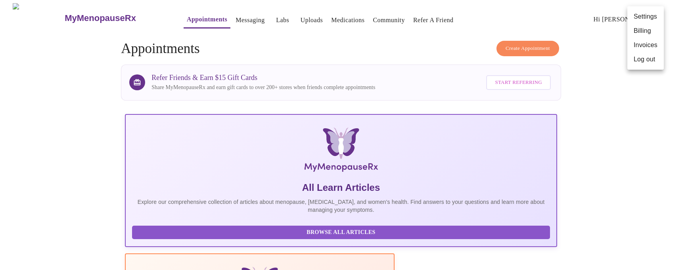
click at [605, 49] on div at bounding box center [344, 135] width 688 height 270
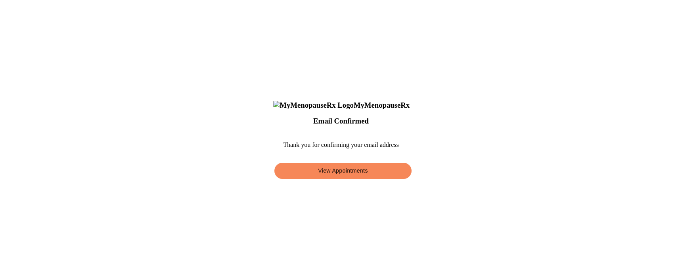
click at [360, 176] on span "View Appointments" at bounding box center [343, 171] width 119 height 10
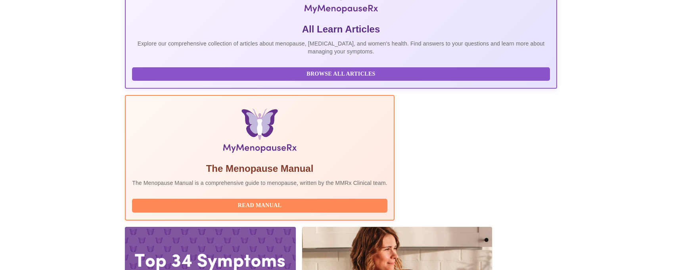
scroll to position [174, 0]
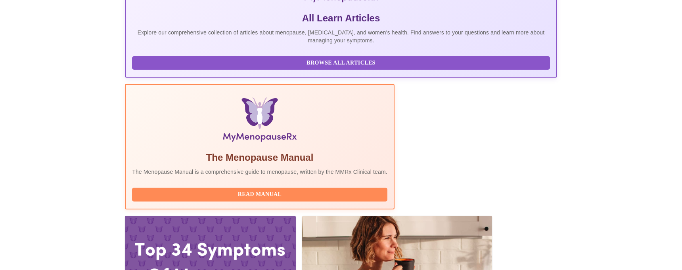
scroll to position [174, 0]
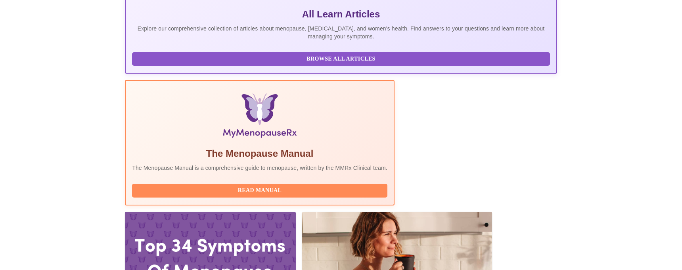
drag, startPoint x: 164, startPoint y: 146, endPoint x: 431, endPoint y: 149, distance: 266.9
copy h3 "[DATE] 11:40am - 12:00pm CDT"
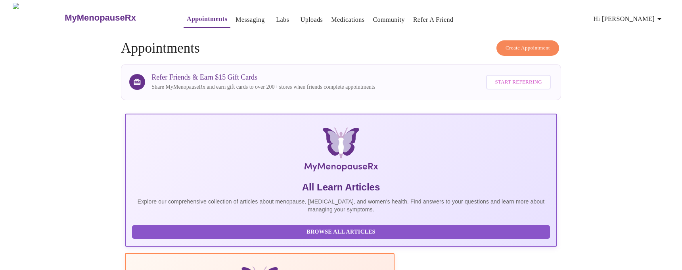
scroll to position [0, 0]
